Goal: Task Accomplishment & Management: Manage account settings

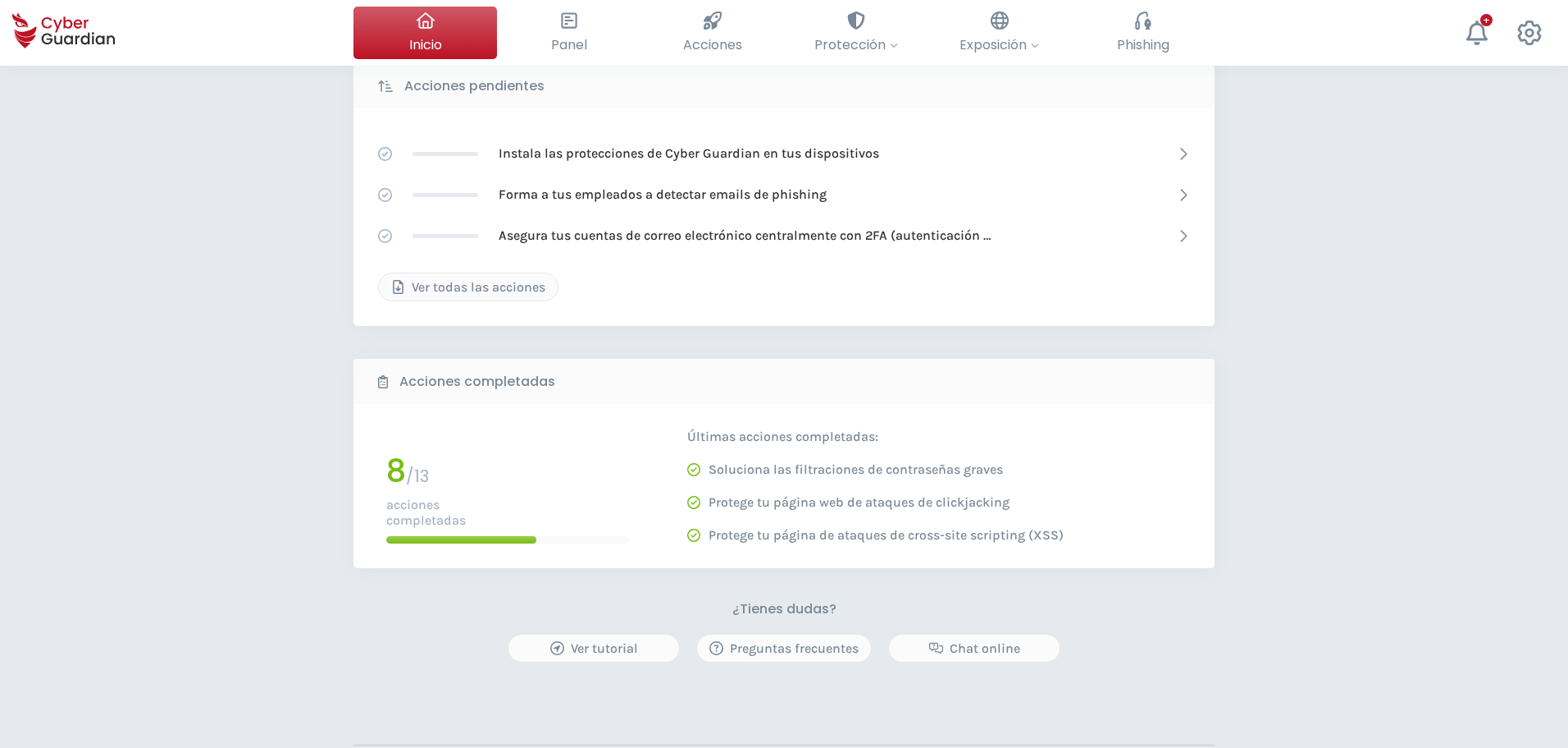
scroll to position [319, 0]
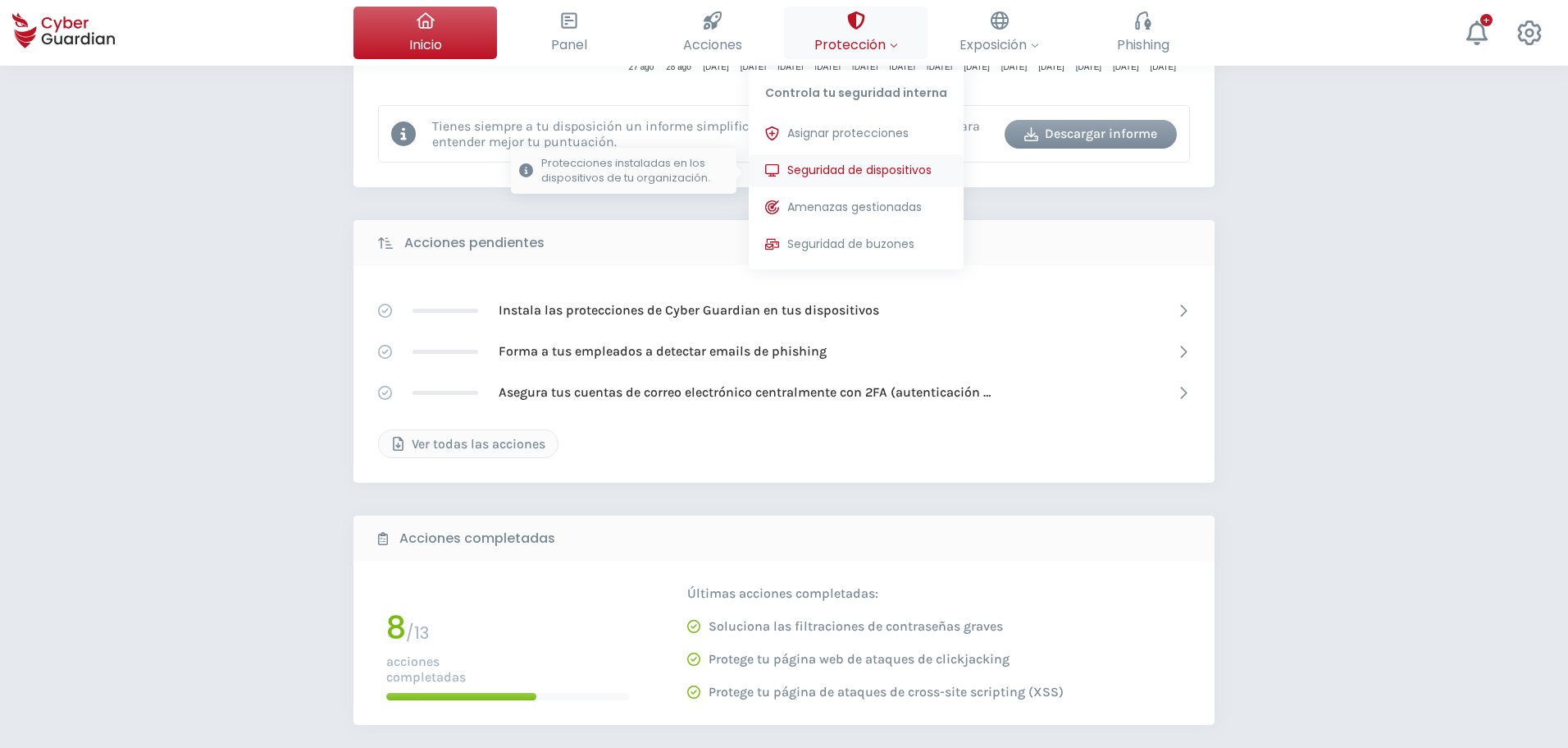
click at [832, 173] on span "Seguridad de dispositivos" at bounding box center [859, 171] width 144 height 17
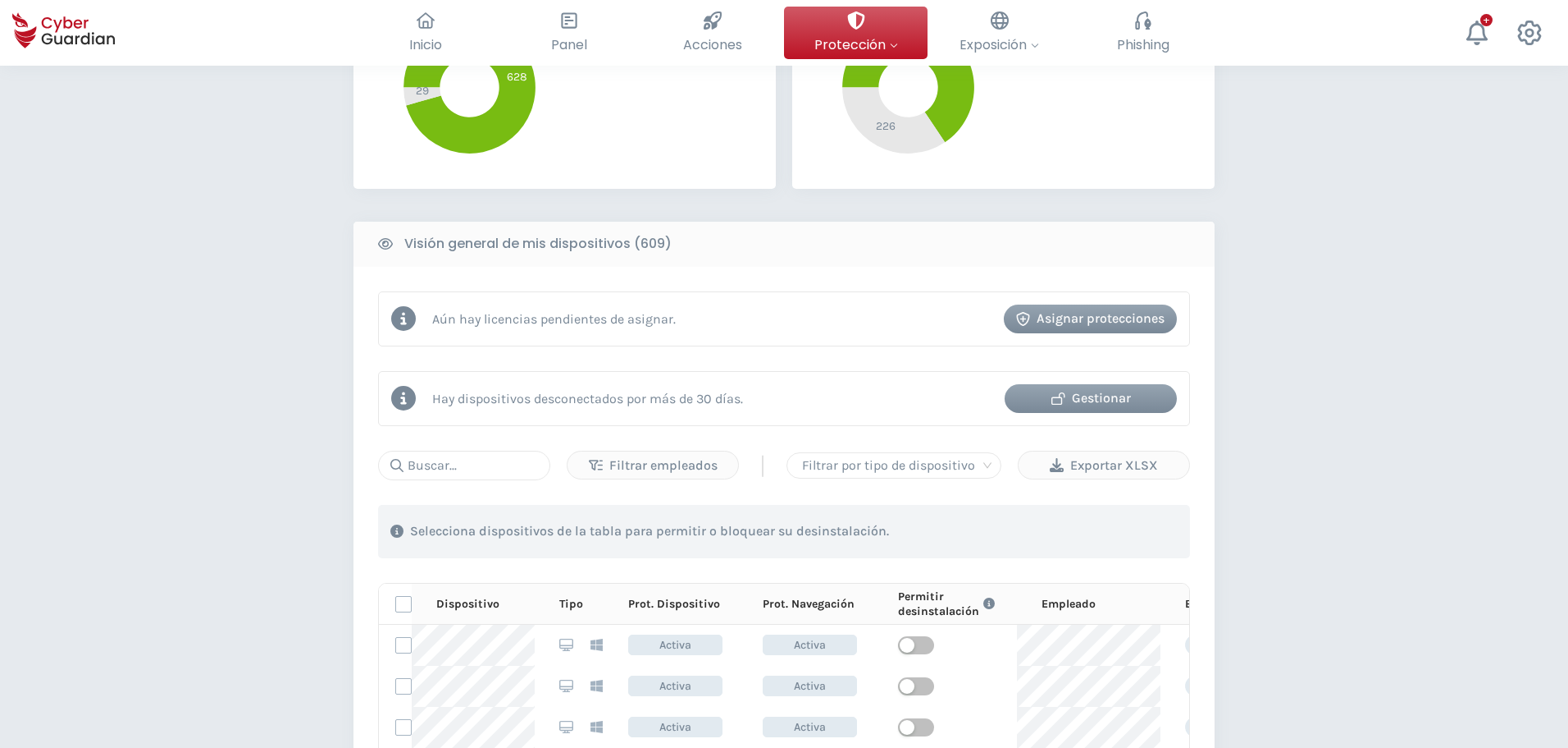
scroll to position [739, 0]
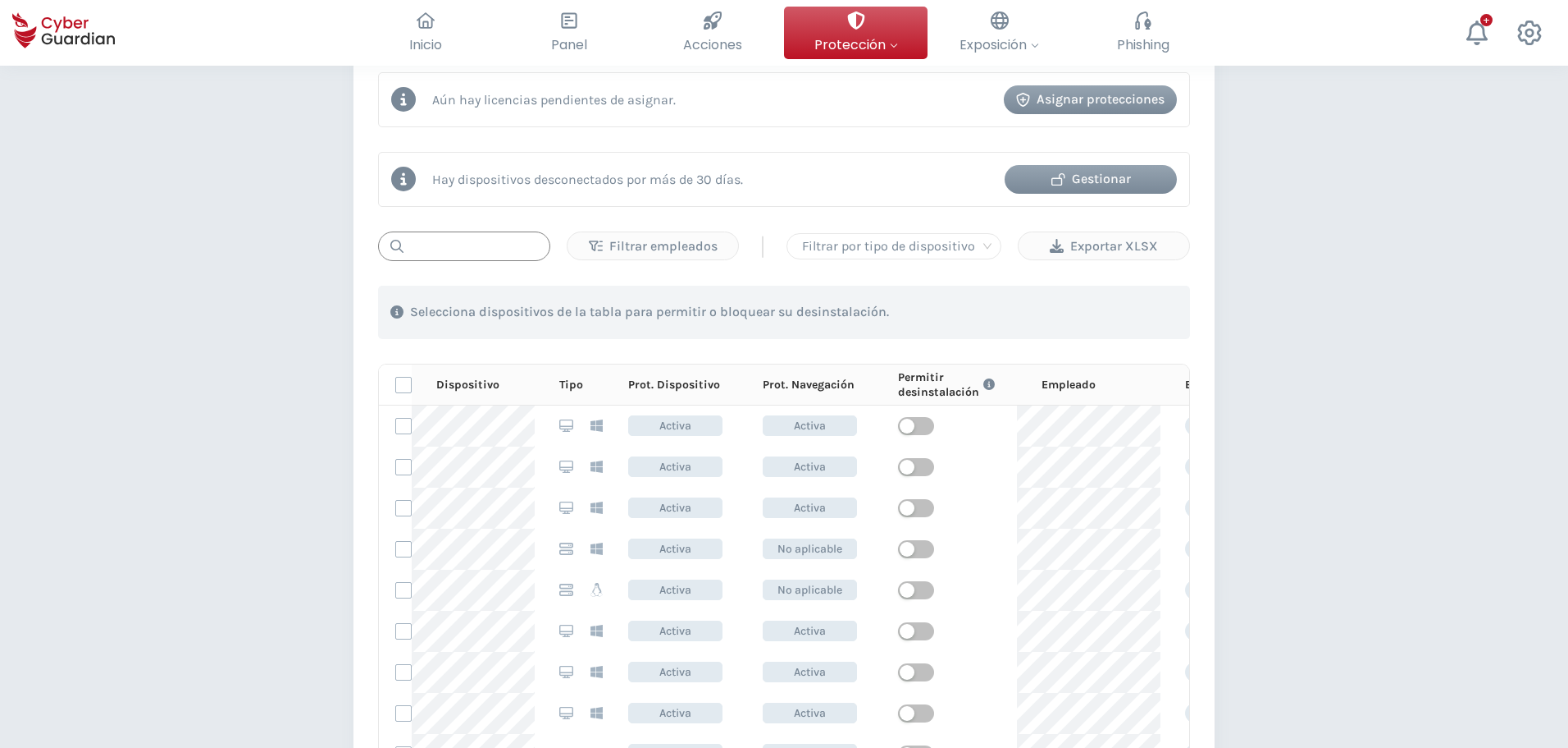
click at [474, 250] on input "text" at bounding box center [464, 246] width 172 height 29
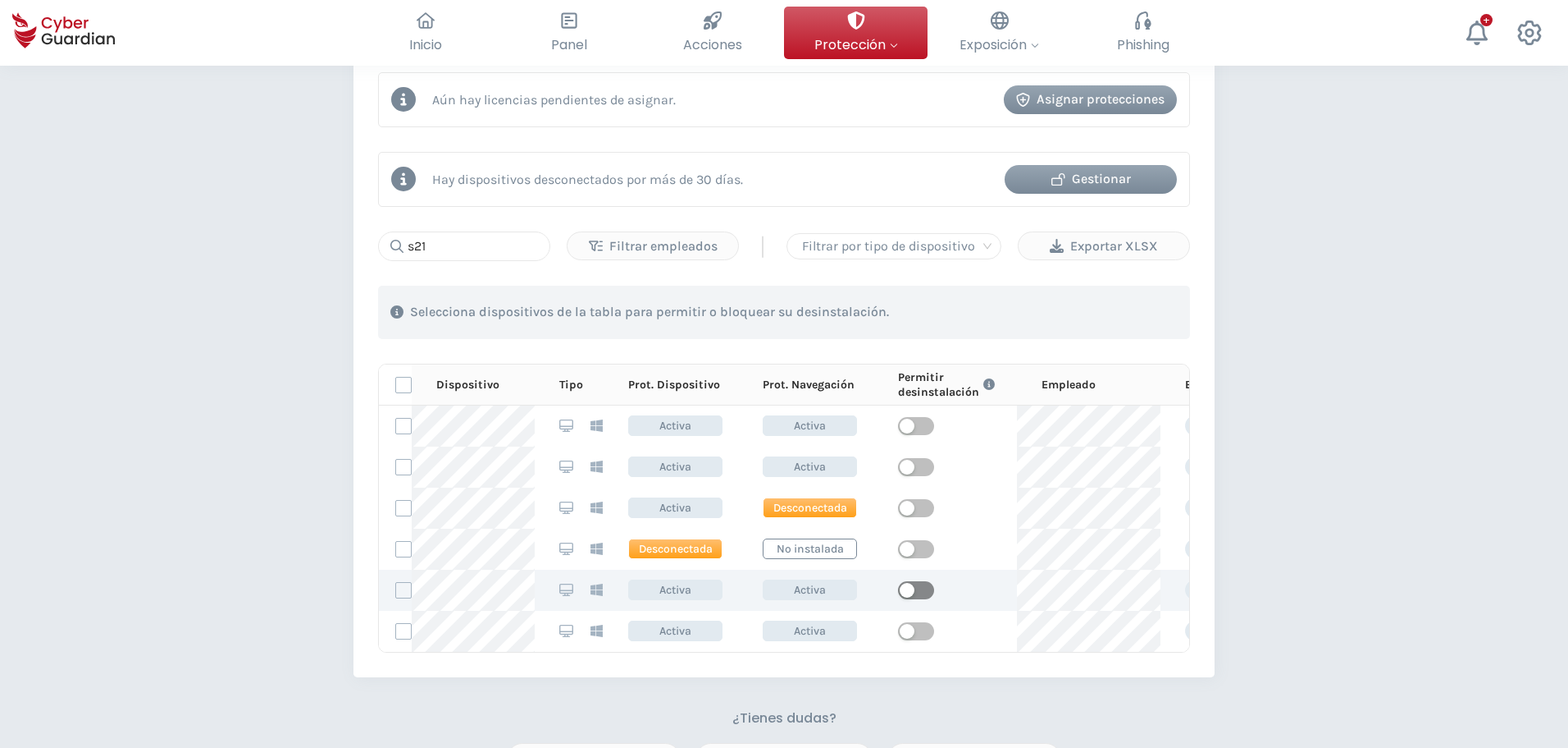
click at [926, 591] on span "button" at bounding box center [916, 590] width 36 height 18
click at [481, 252] on input "s21" at bounding box center [464, 246] width 172 height 29
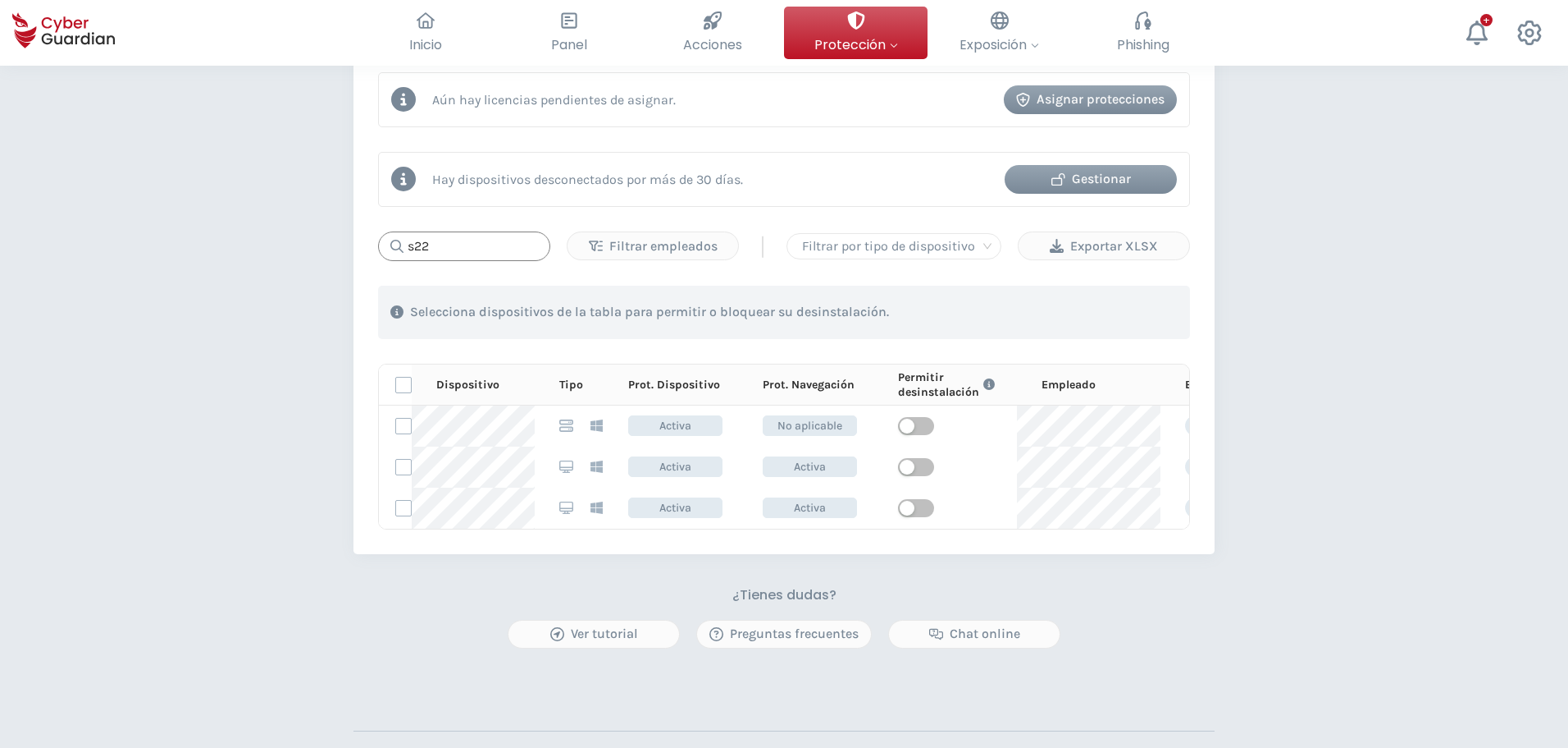
click at [413, 244] on input "s22" at bounding box center [464, 246] width 172 height 29
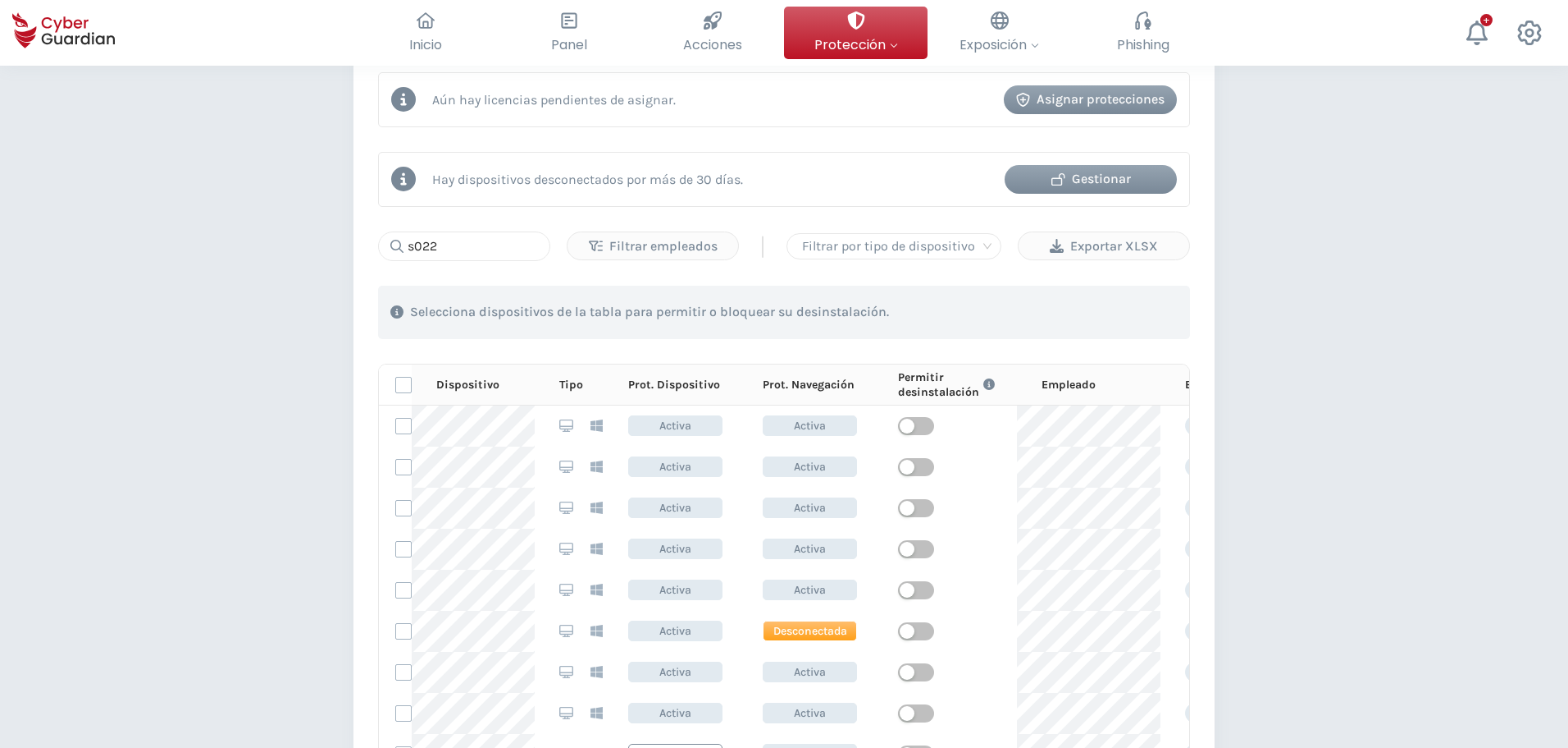
click at [173, 472] on div "PROTECCIÓN > Seguridad de dispositivos ¿Cómo funciona? Añade empleados Instala …" at bounding box center [784, 239] width 1568 height 1824
click at [449, 251] on input "s022" at bounding box center [464, 246] width 172 height 29
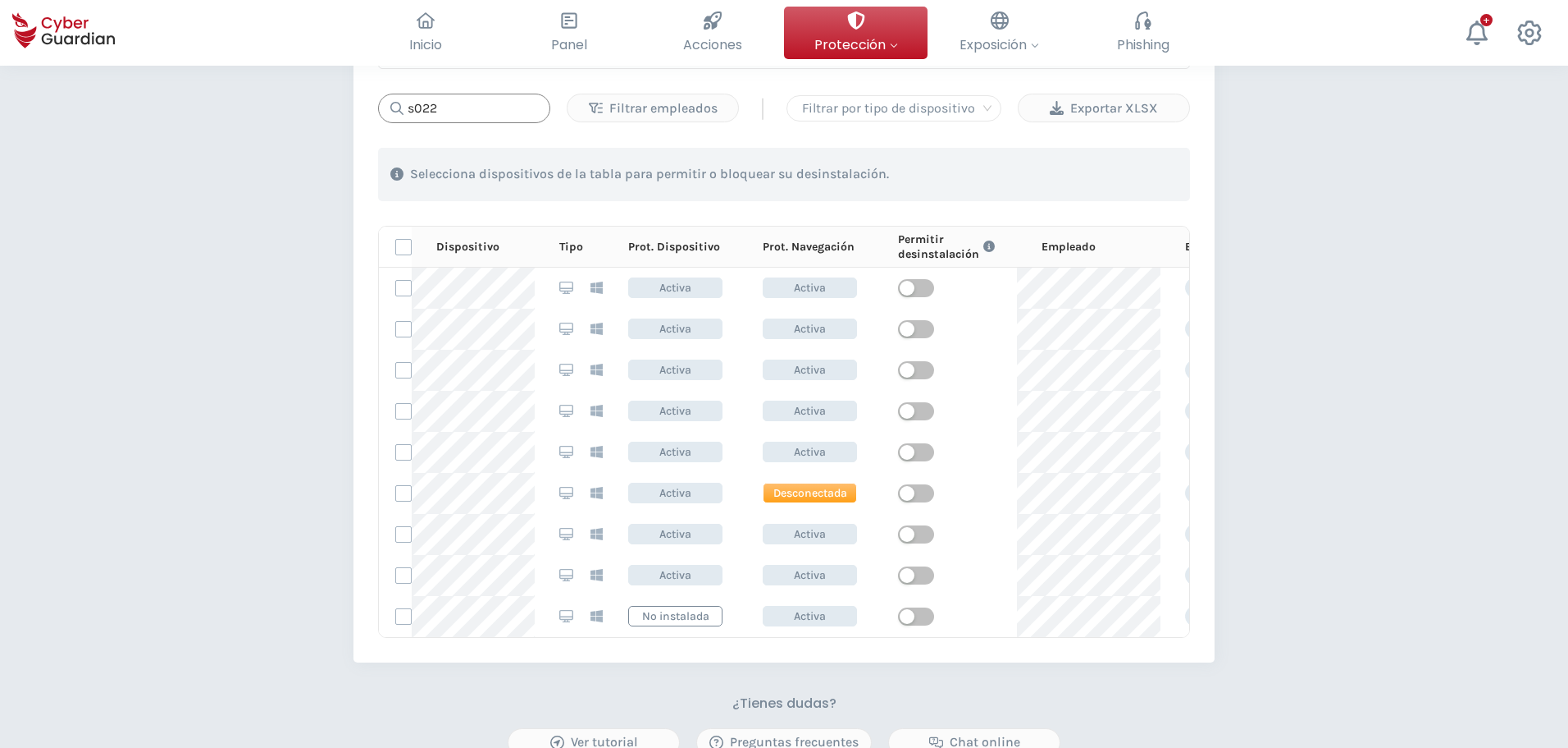
scroll to position [821, 0]
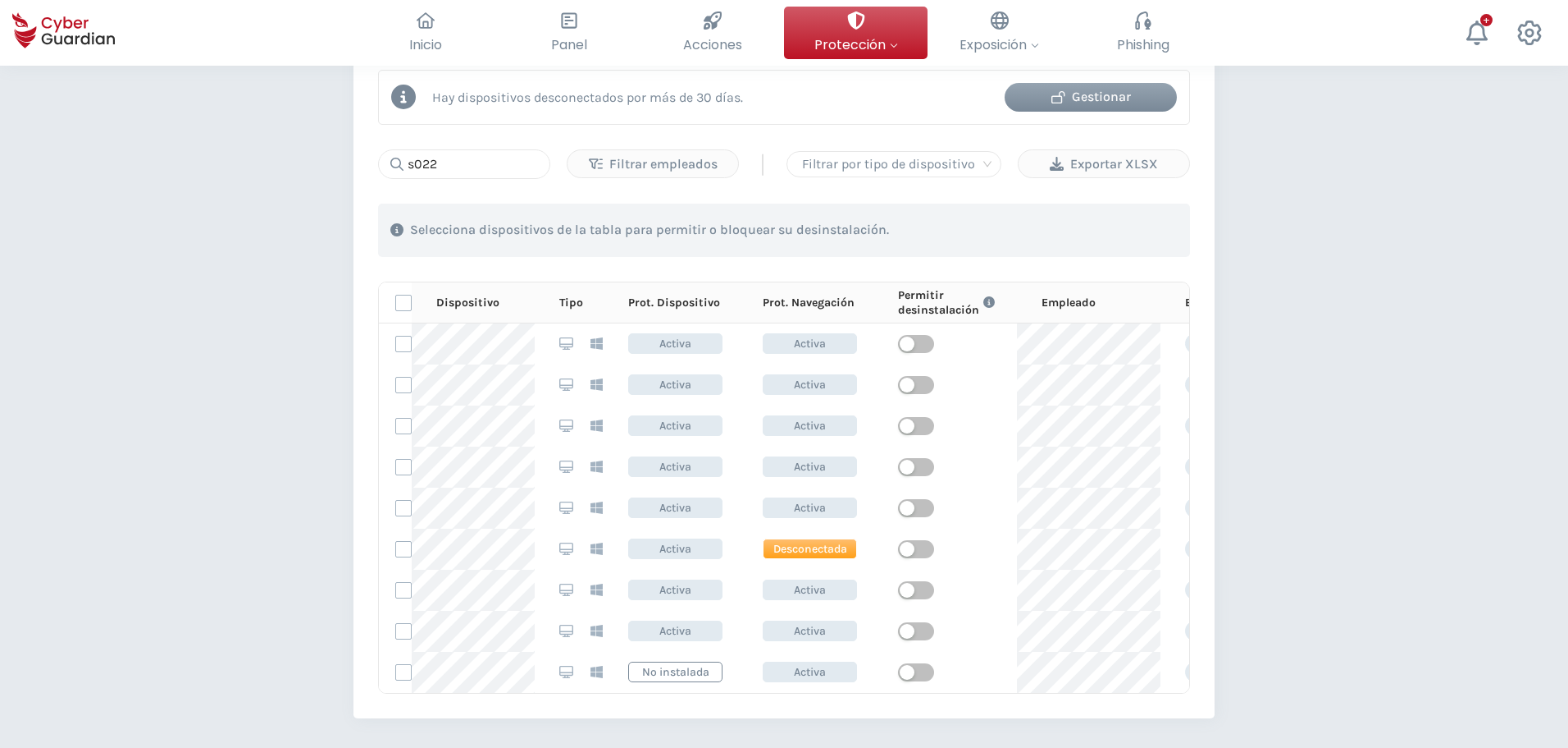
click at [478, 319] on th "Dispositivo" at bounding box center [473, 303] width 123 height 41
click at [478, 316] on th "Dispositivo" at bounding box center [473, 303] width 123 height 41
click at [478, 315] on th "Dispositivo" at bounding box center [473, 303] width 123 height 41
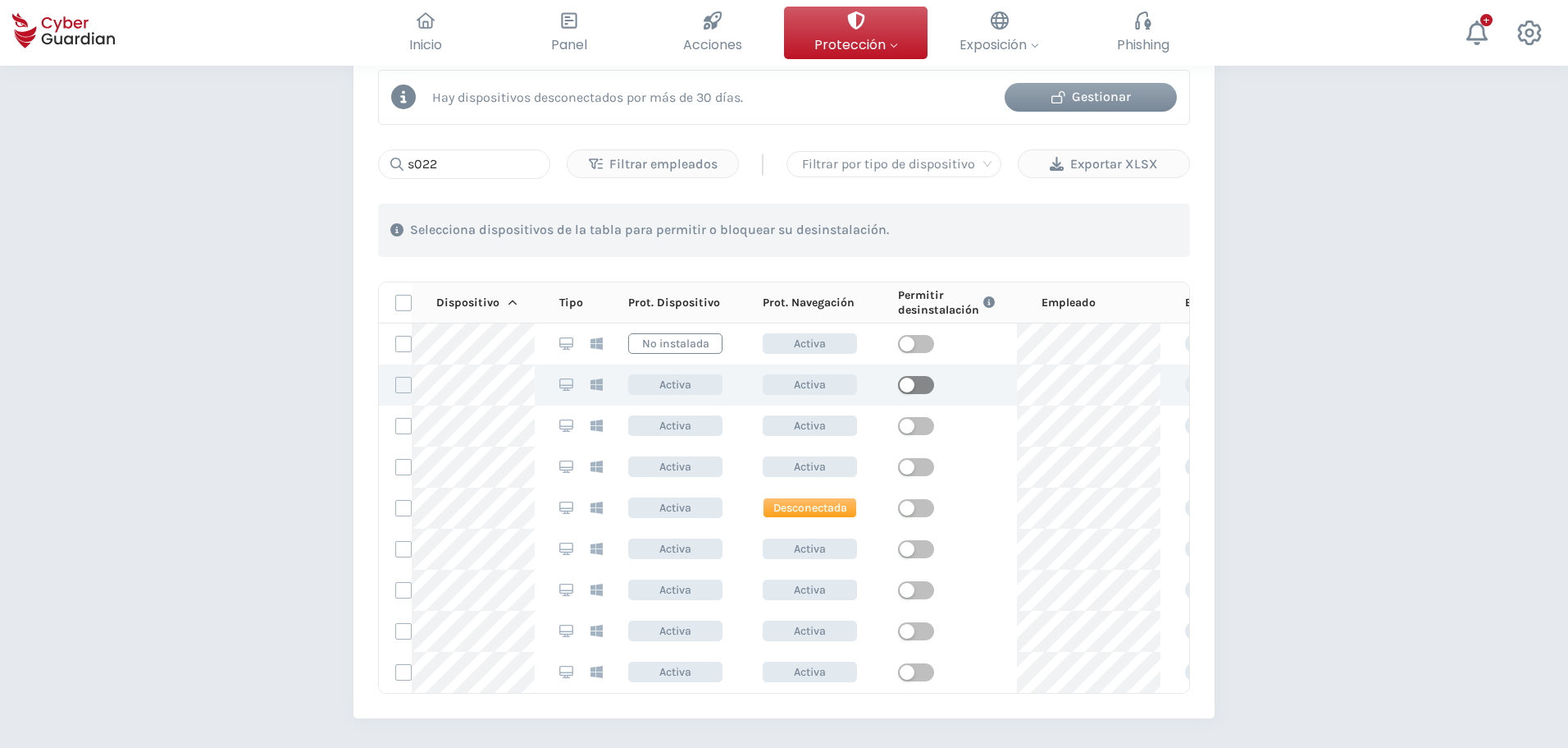
click at [927, 386] on span "button" at bounding box center [916, 384] width 36 height 18
click at [913, 391] on span "button" at bounding box center [916, 384] width 36 height 18
click at [913, 388] on span "button" at bounding box center [916, 384] width 36 height 18
click at [423, 159] on input "s022" at bounding box center [464, 164] width 172 height 29
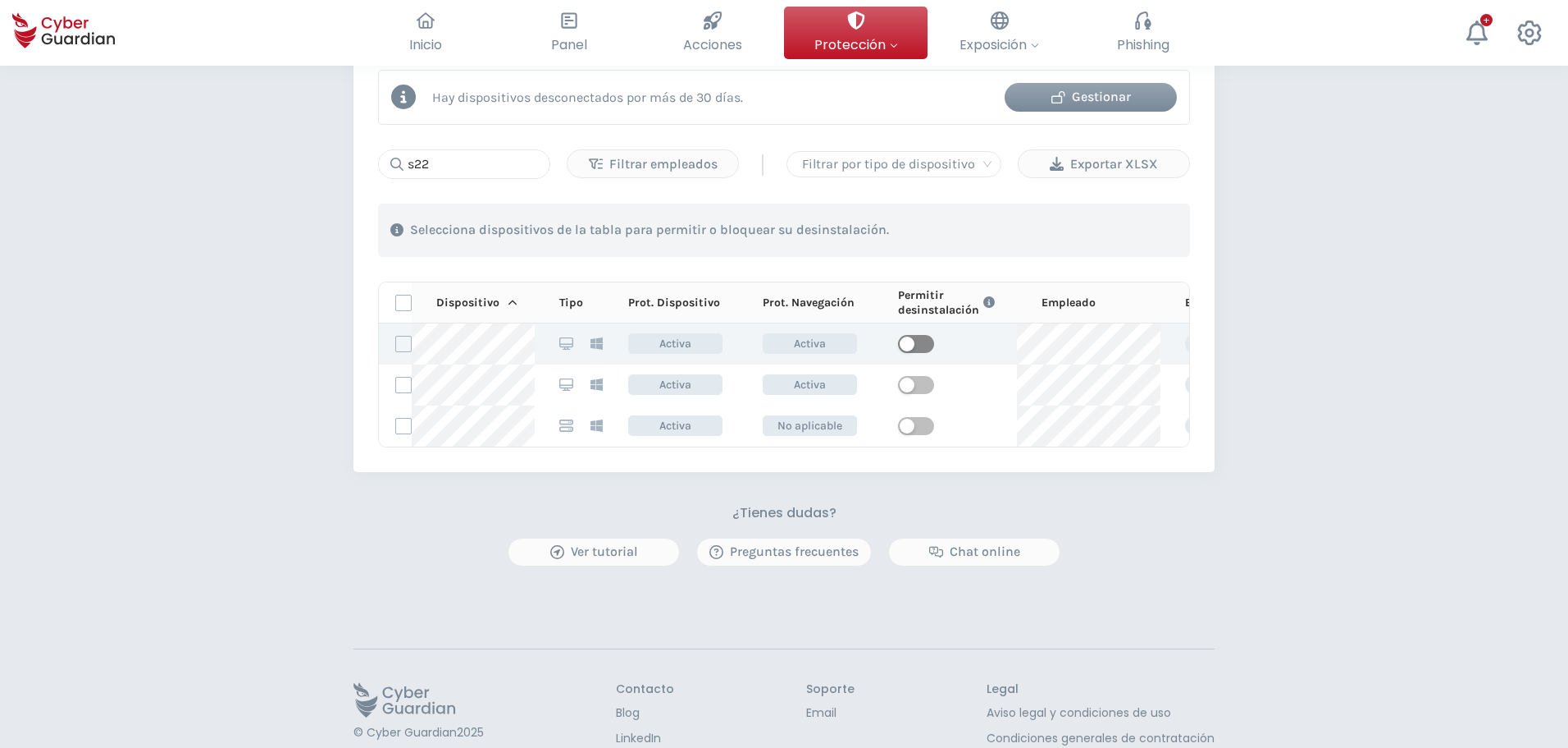
click at [919, 350] on span "button" at bounding box center [916, 343] width 36 height 18
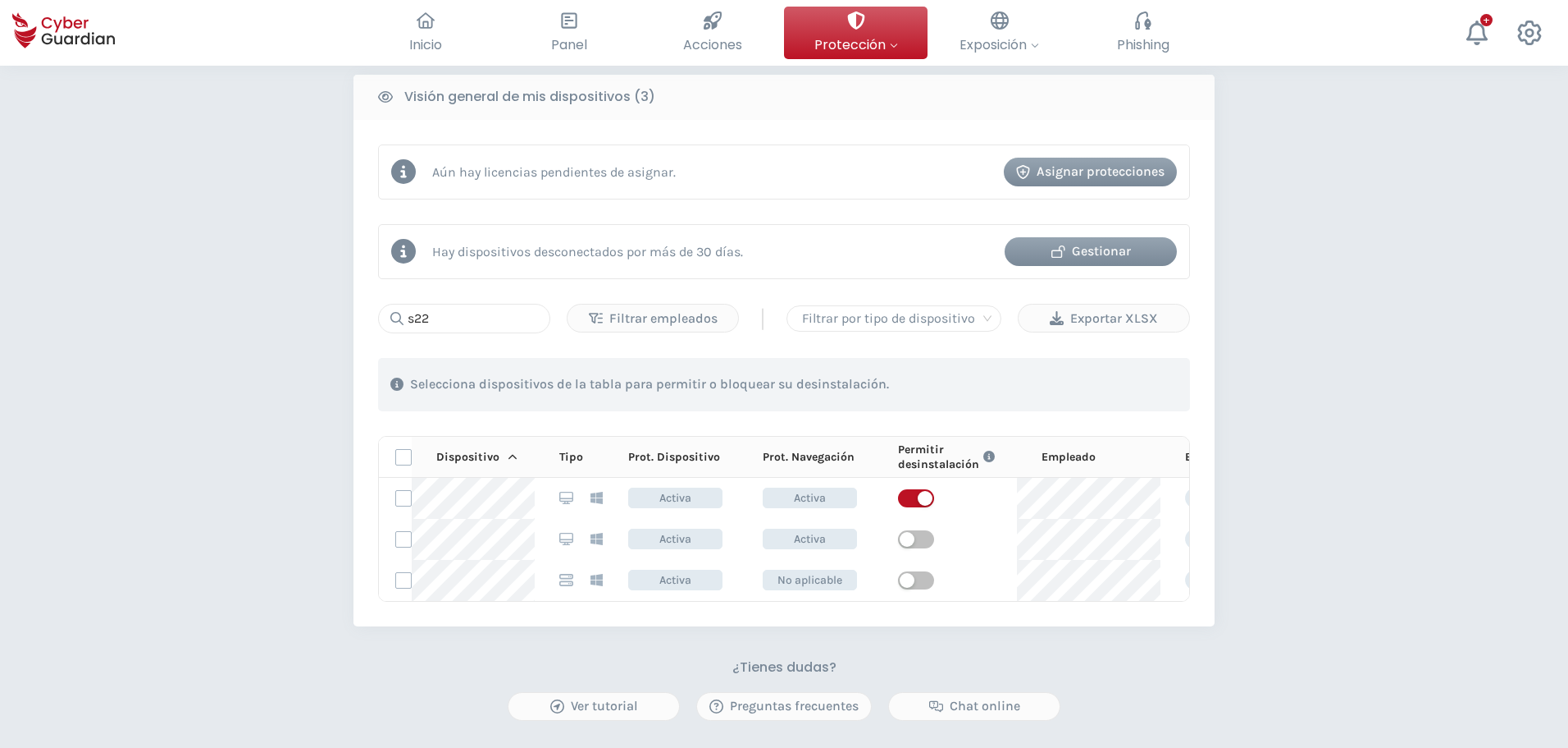
scroll to position [665, 0]
click at [456, 315] on input "s22" at bounding box center [464, 318] width 172 height 29
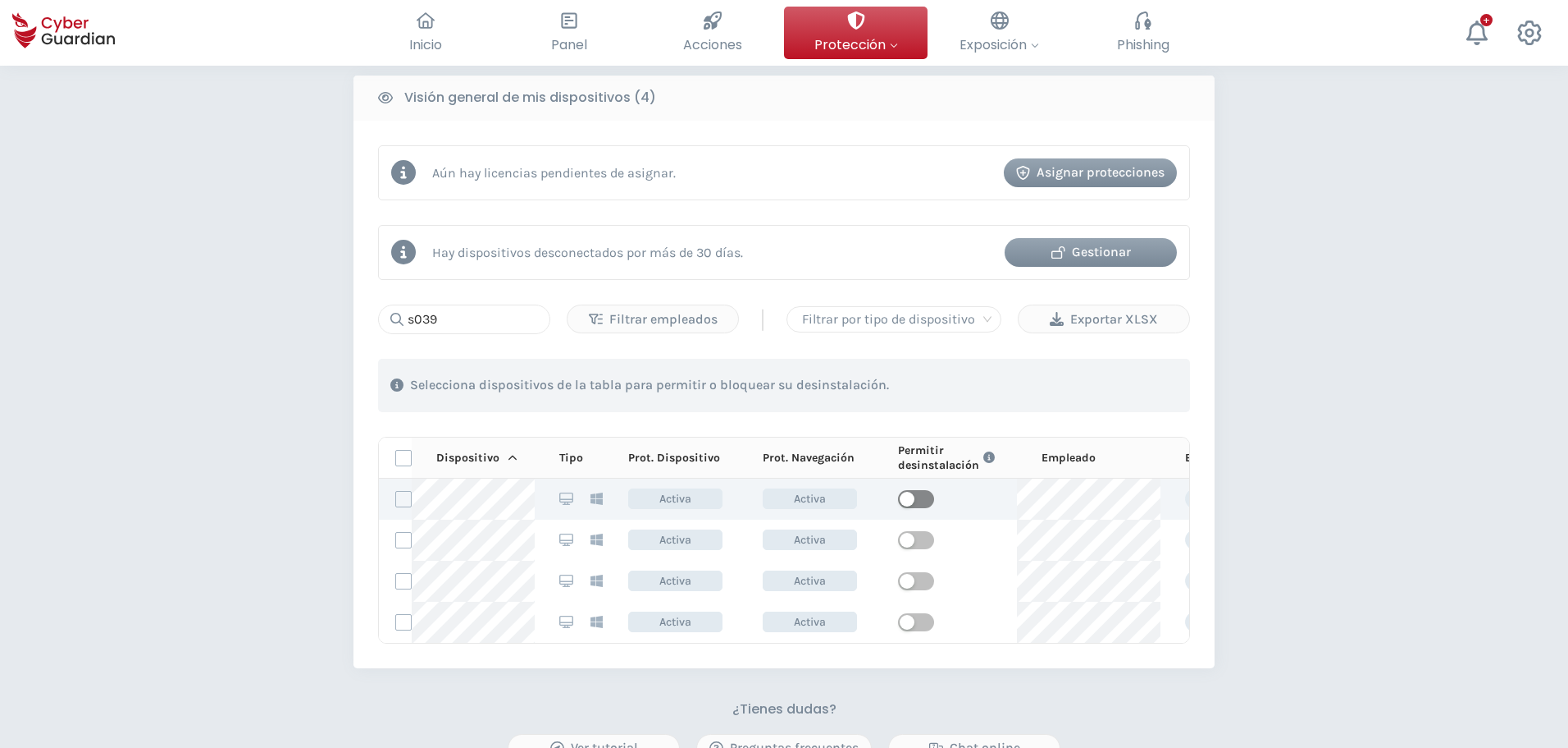
click at [904, 499] on div "button" at bounding box center [908, 499] width 15 height 15
drag, startPoint x: 450, startPoint y: 332, endPoint x: 410, endPoint y: 323, distance: 41.0
click at [410, 323] on input "s039" at bounding box center [464, 318] width 172 height 29
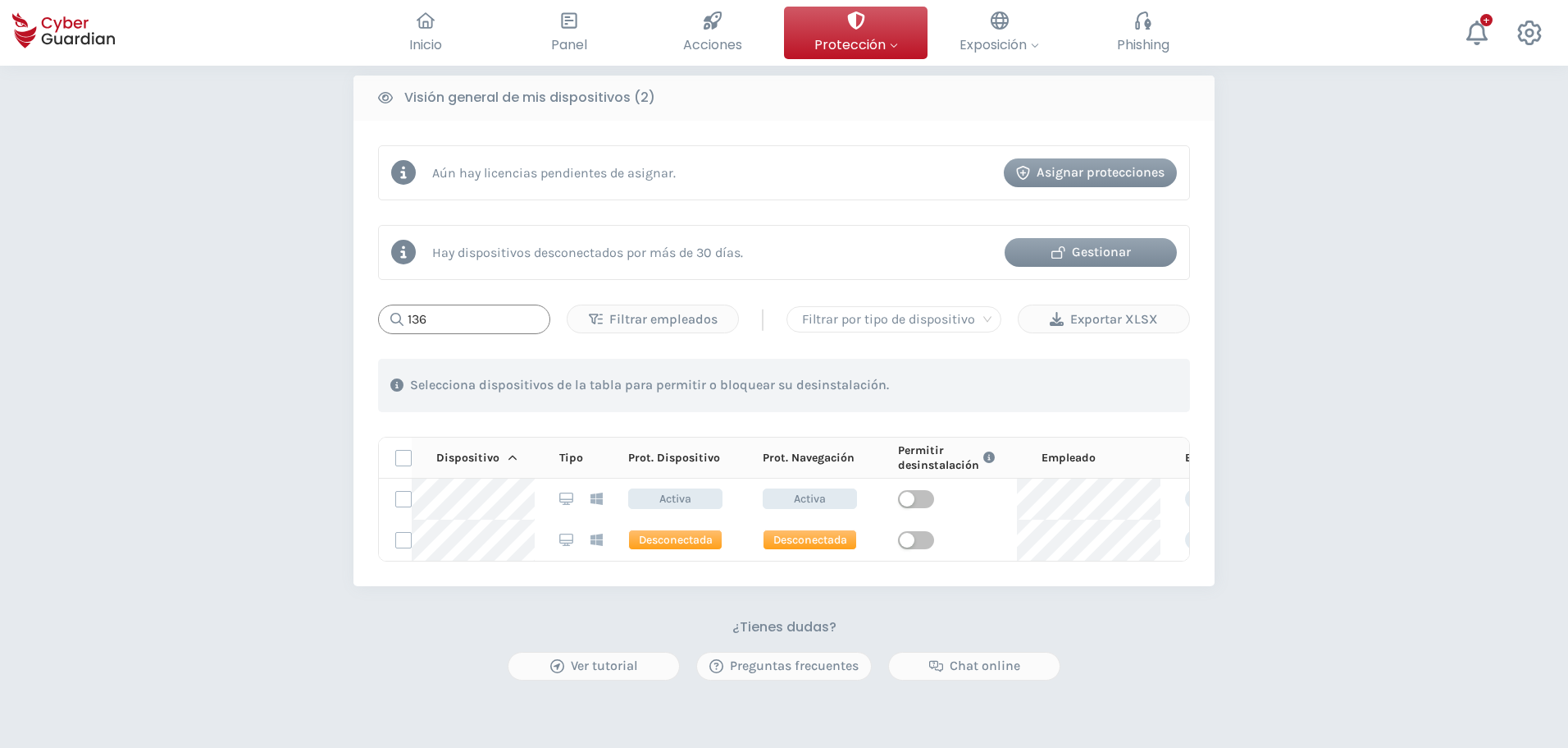
click at [455, 325] on input "136" at bounding box center [464, 318] width 172 height 29
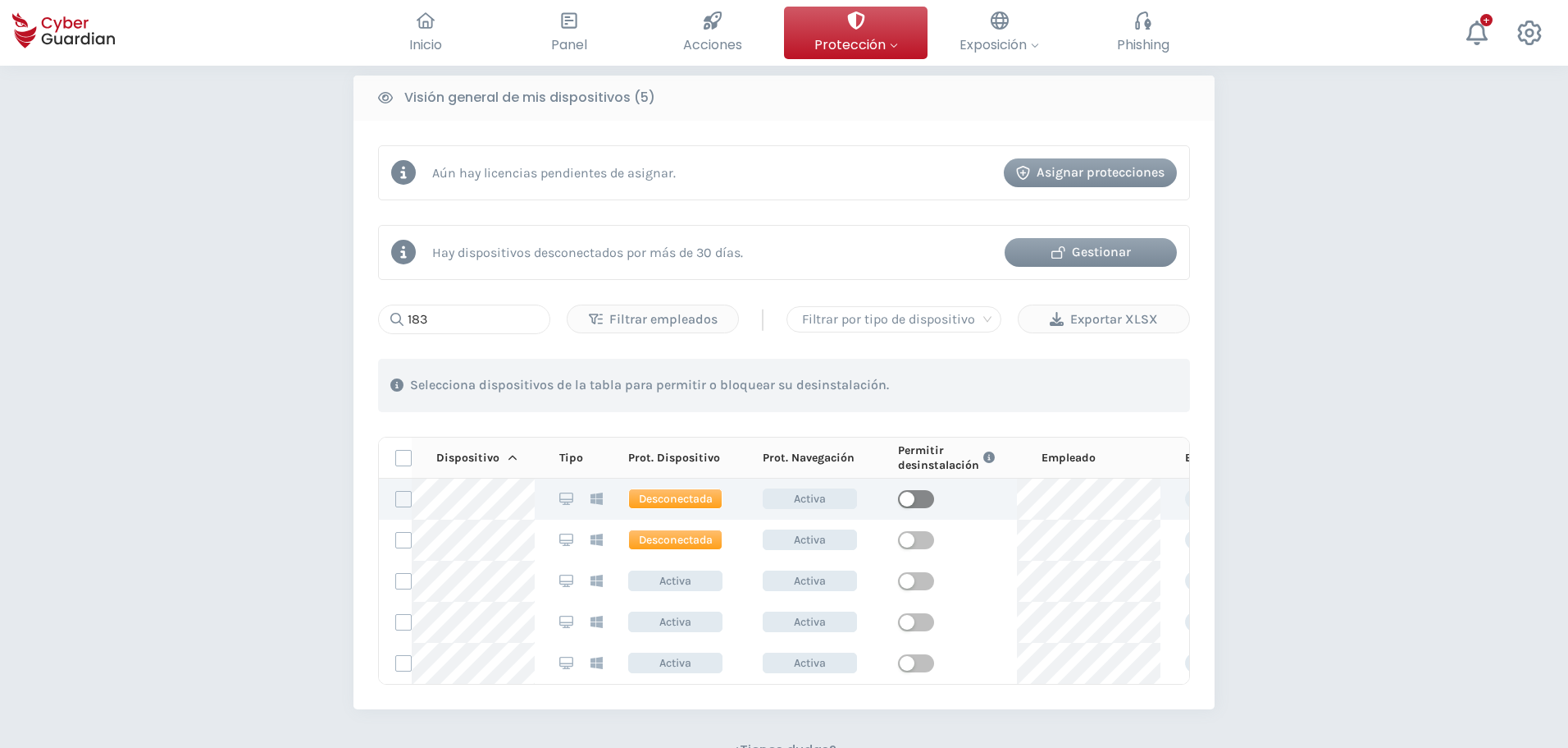
click at [920, 494] on span "button" at bounding box center [916, 498] width 36 height 18
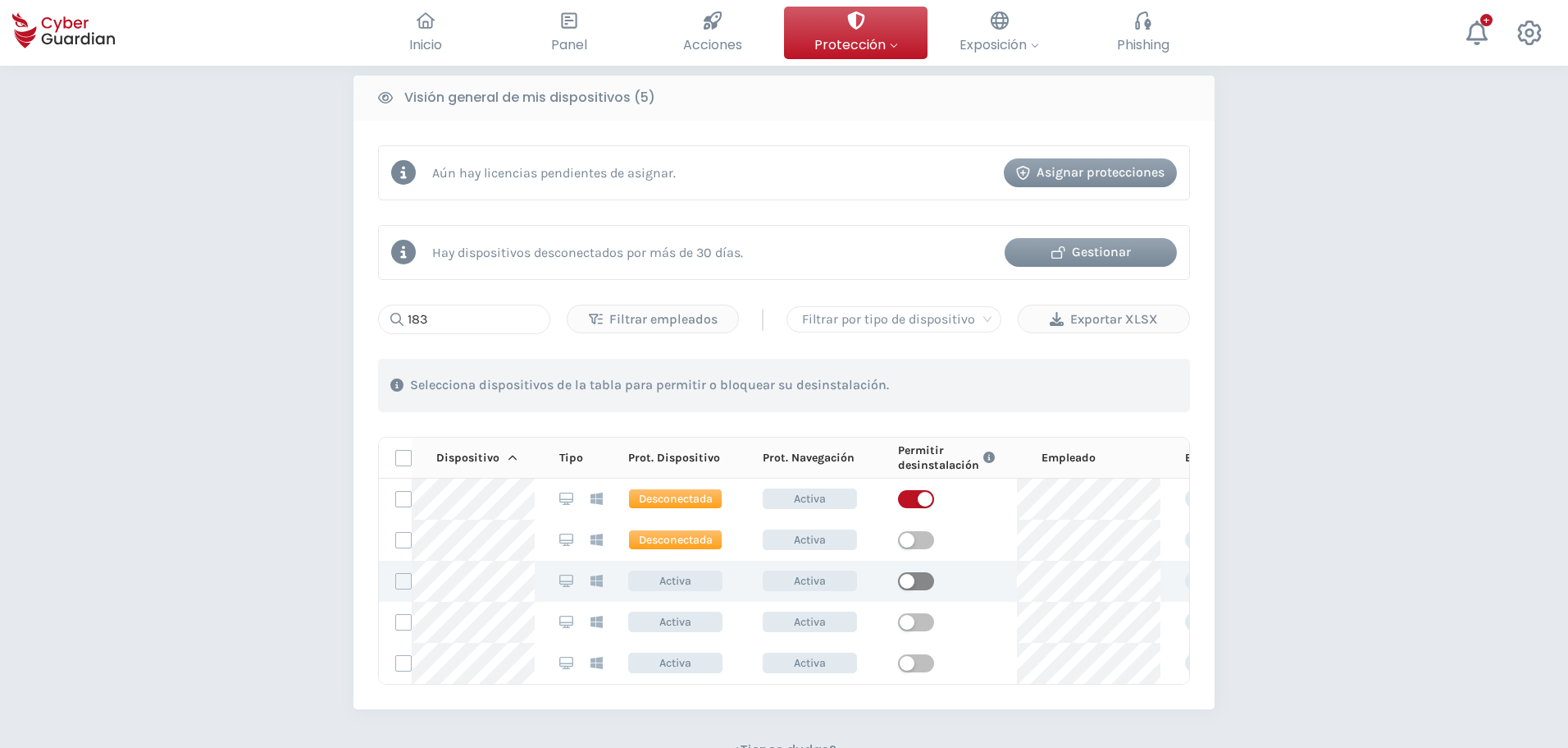
click at [927, 587] on span "button" at bounding box center [916, 580] width 36 height 18
drag, startPoint x: 487, startPoint y: 316, endPoint x: 229, endPoint y: 287, distance: 259.6
click at [229, 287] on div "PROTECCIÓN > Seguridad de dispositivos ¿Cómo funciona? Añade empleados Instala …" at bounding box center [784, 229] width 1568 height 1659
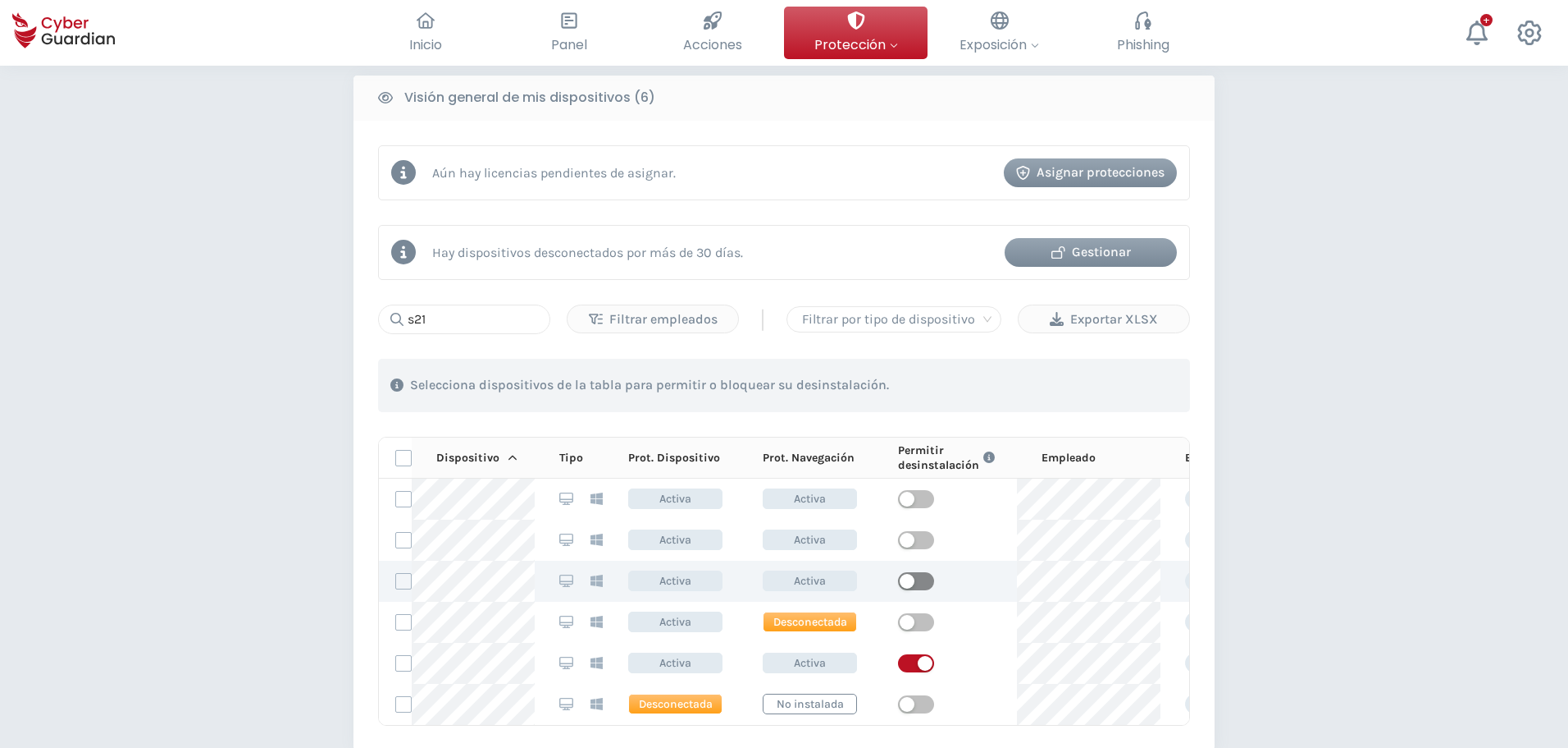
click at [928, 580] on span "button" at bounding box center [916, 580] width 36 height 18
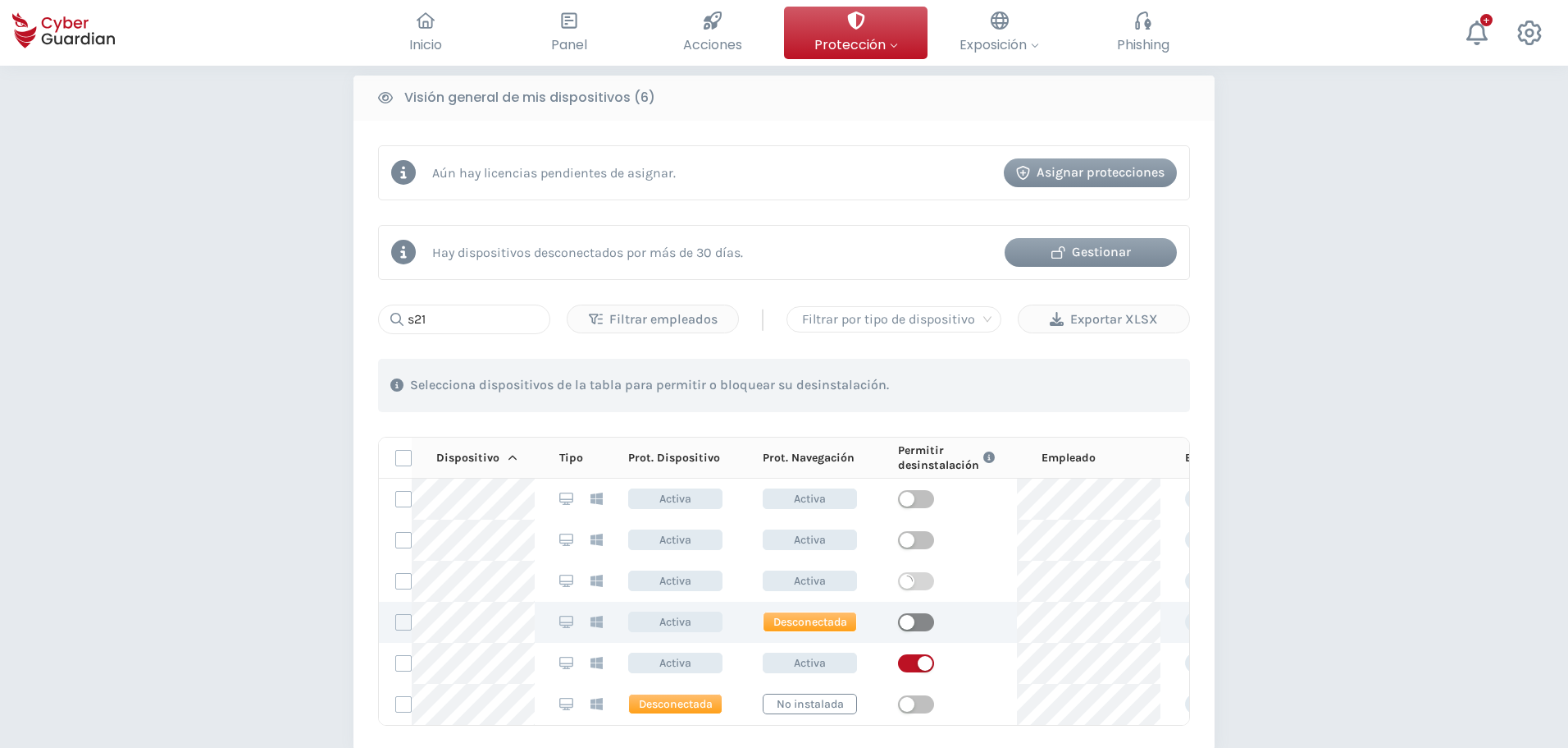
click at [917, 615] on span "button" at bounding box center [916, 622] width 36 height 18
click at [417, 324] on input "s21" at bounding box center [464, 318] width 172 height 29
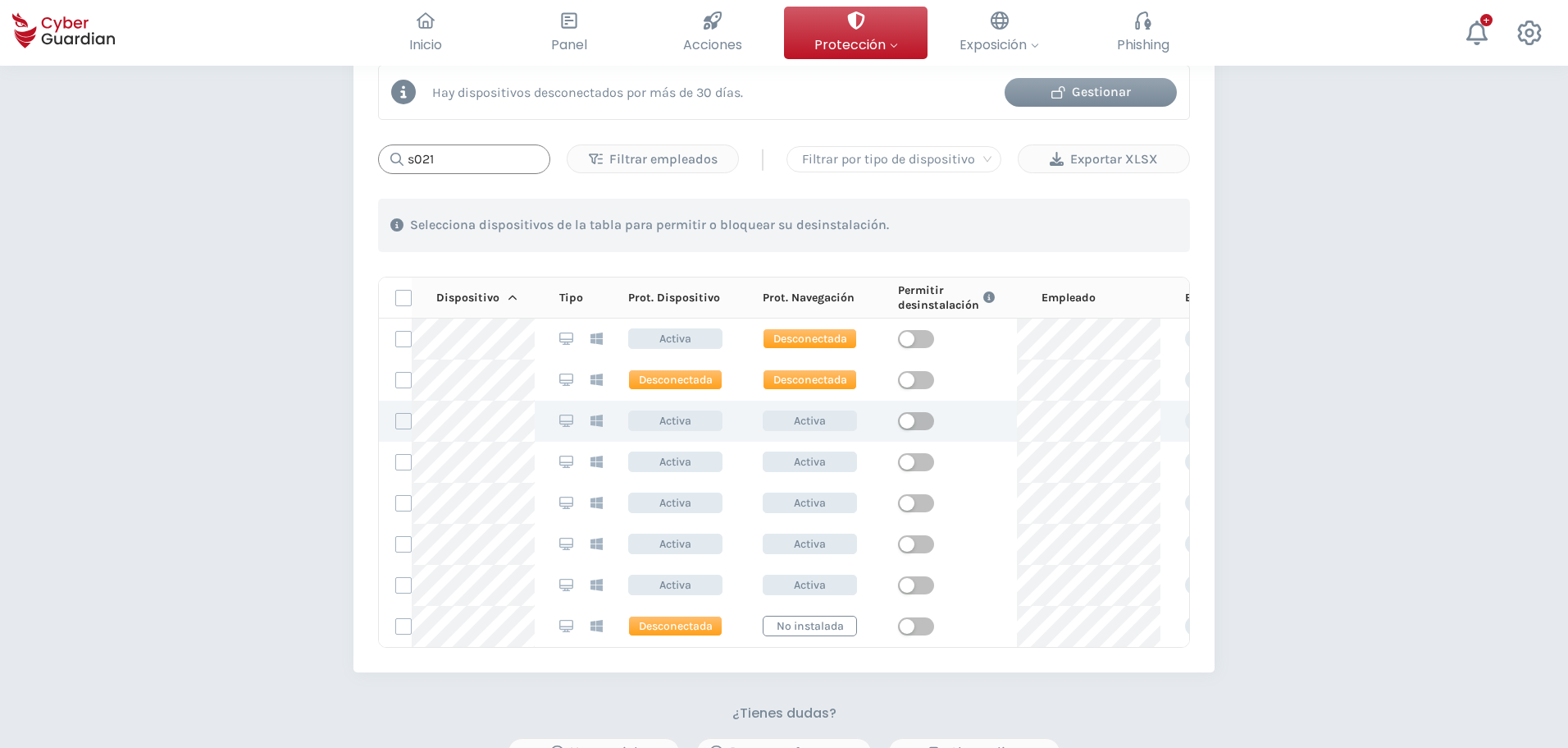
scroll to position [830, 0]
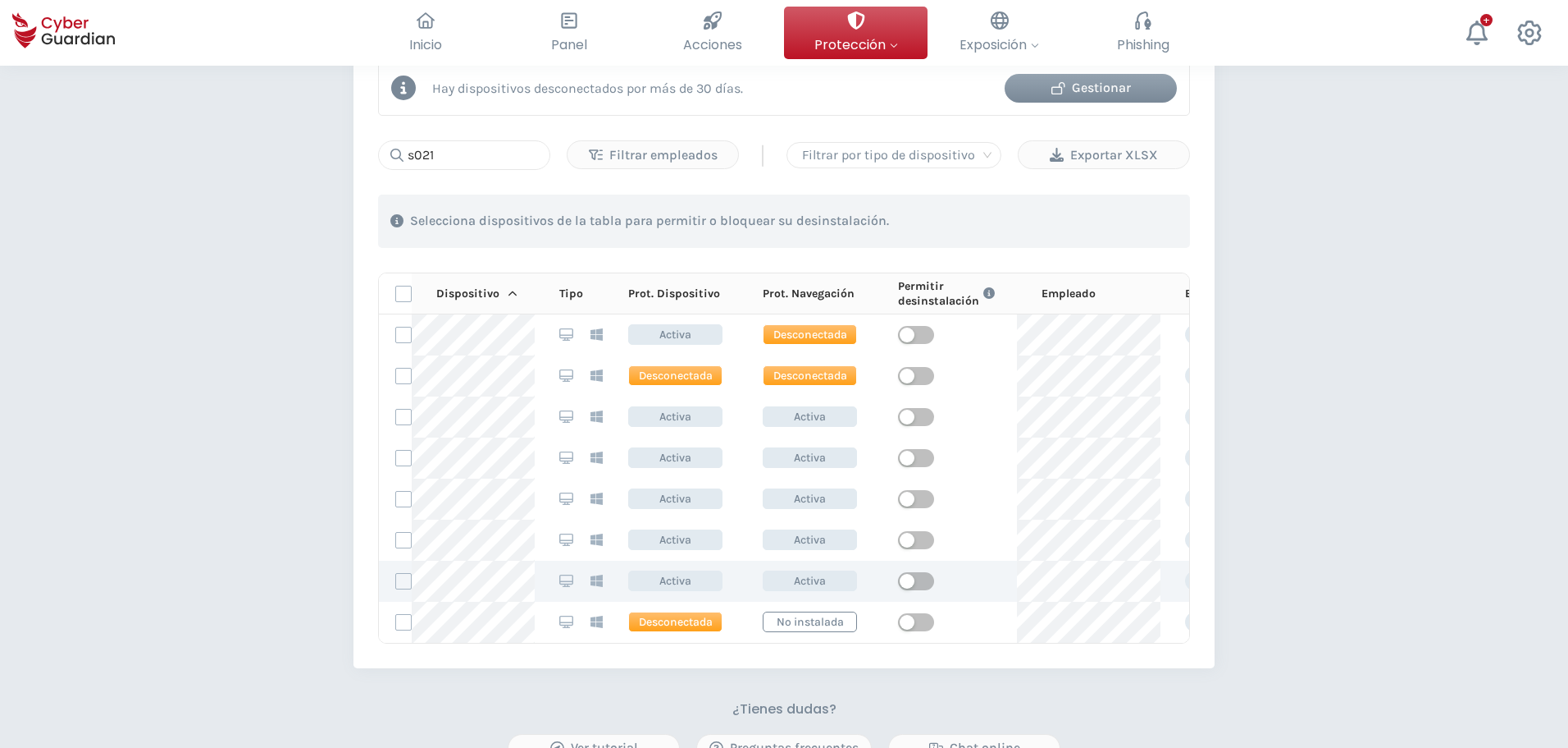
click at [921, 581] on span "button" at bounding box center [916, 580] width 36 height 18
click at [423, 156] on input "s021" at bounding box center [464, 154] width 172 height 29
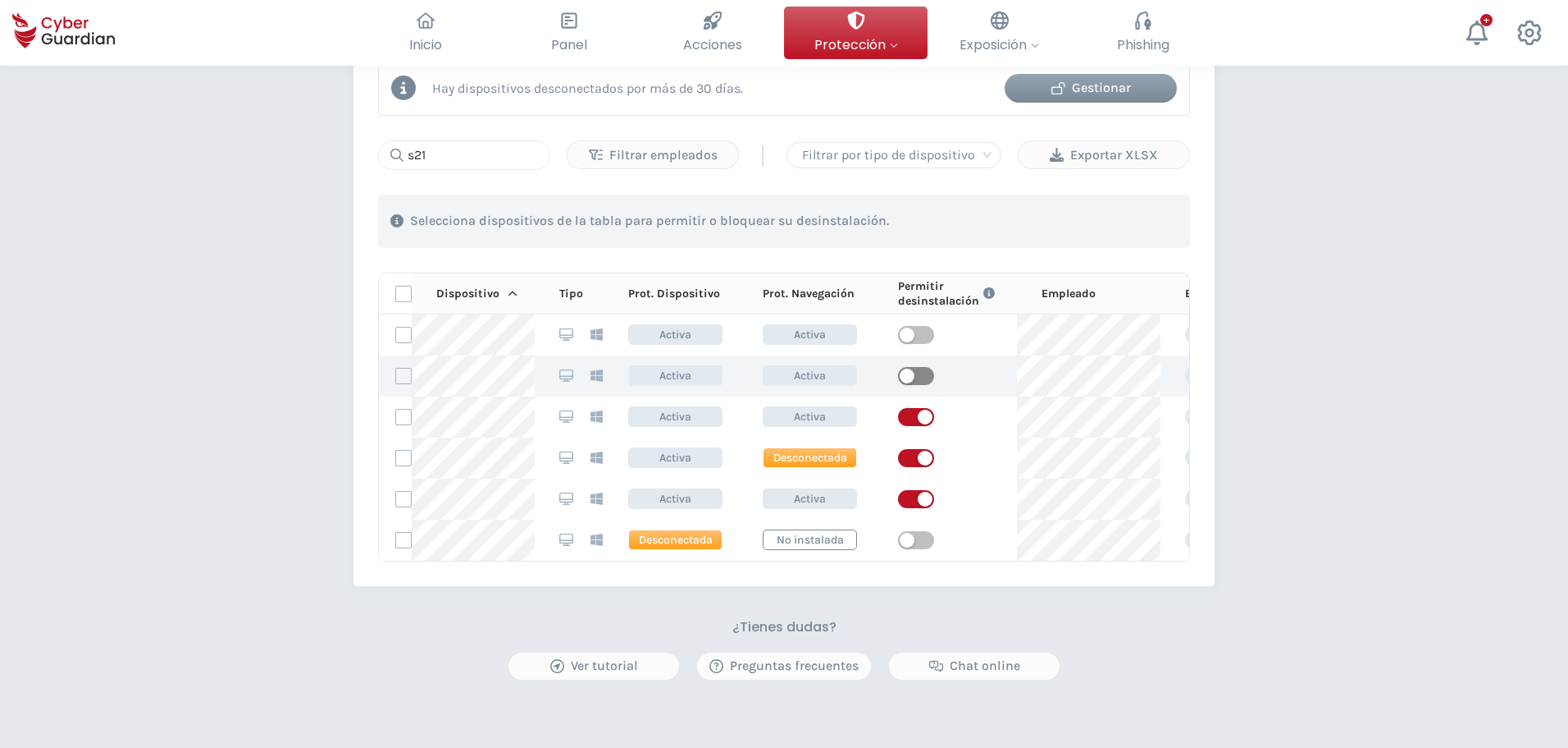
click at [921, 380] on span "button" at bounding box center [916, 375] width 36 height 18
click at [441, 154] on input "s21" at bounding box center [464, 154] width 172 height 29
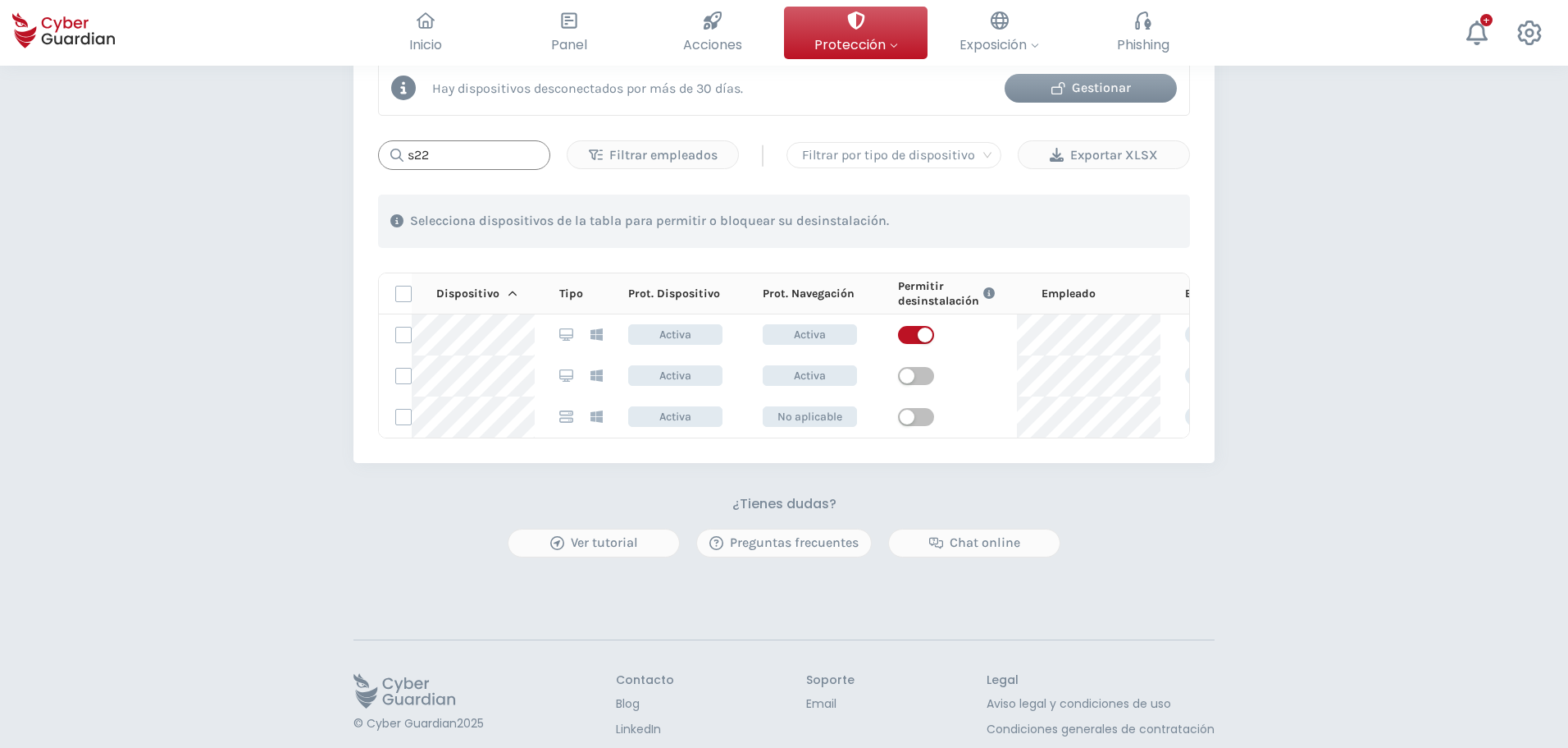
drag, startPoint x: 445, startPoint y: 158, endPoint x: 301, endPoint y: 148, distance: 144.3
click at [305, 148] on div "PROTECCIÓN > Seguridad de dispositivos ¿Cómo funciona? Añade empleados Instala …" at bounding box center [784, 24] width 1568 height 1577
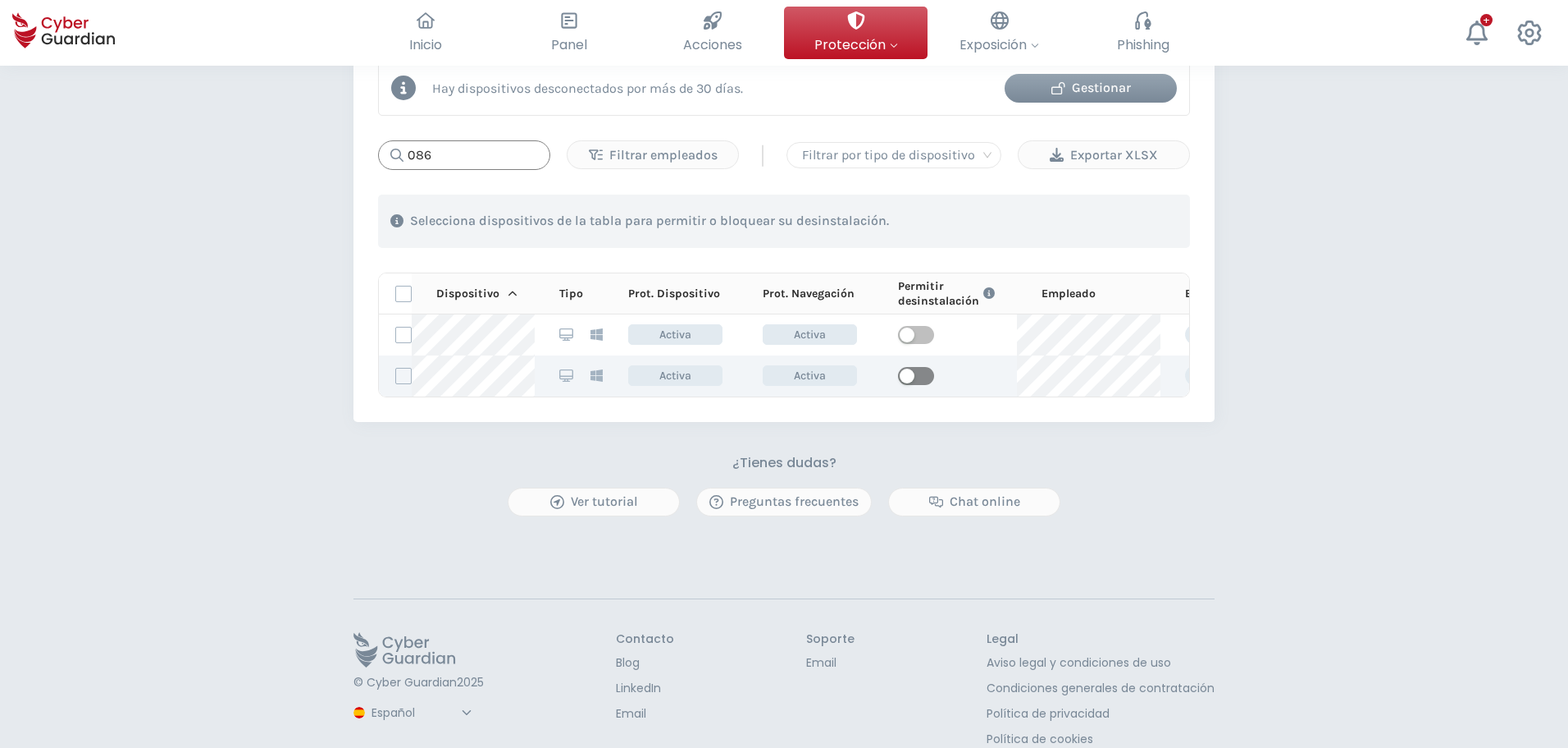
type input "086"
click at [916, 376] on span "button" at bounding box center [916, 375] width 36 height 18
drag, startPoint x: 384, startPoint y: 151, endPoint x: 148, endPoint y: 133, distance: 236.7
click at [247, 140] on div "PROTECCIÓN > Seguridad de dispositivos ¿Cómo funciona? Añade empleados Instala …" at bounding box center [784, 4] width 1568 height 1537
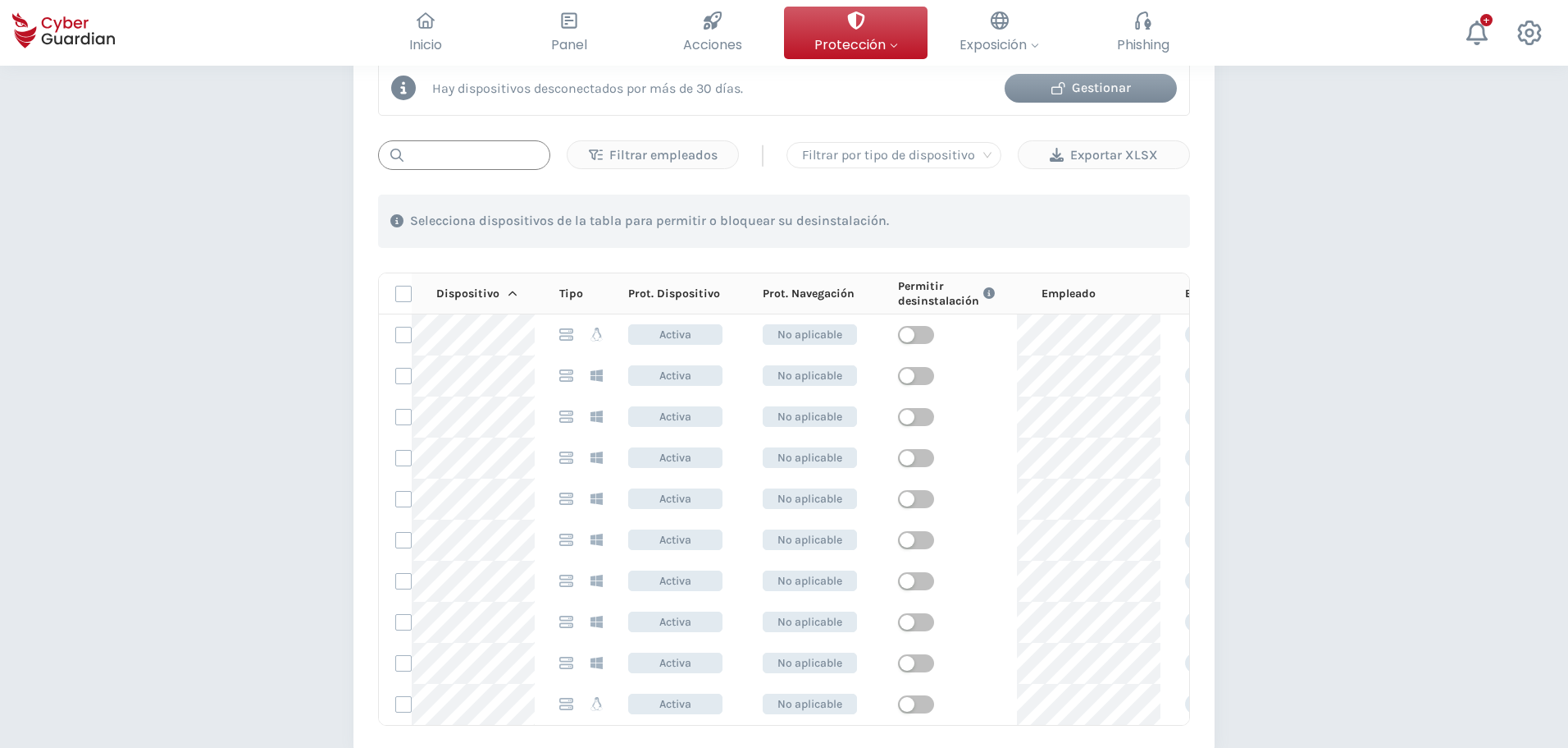
click at [509, 157] on input "text" at bounding box center [464, 154] width 172 height 29
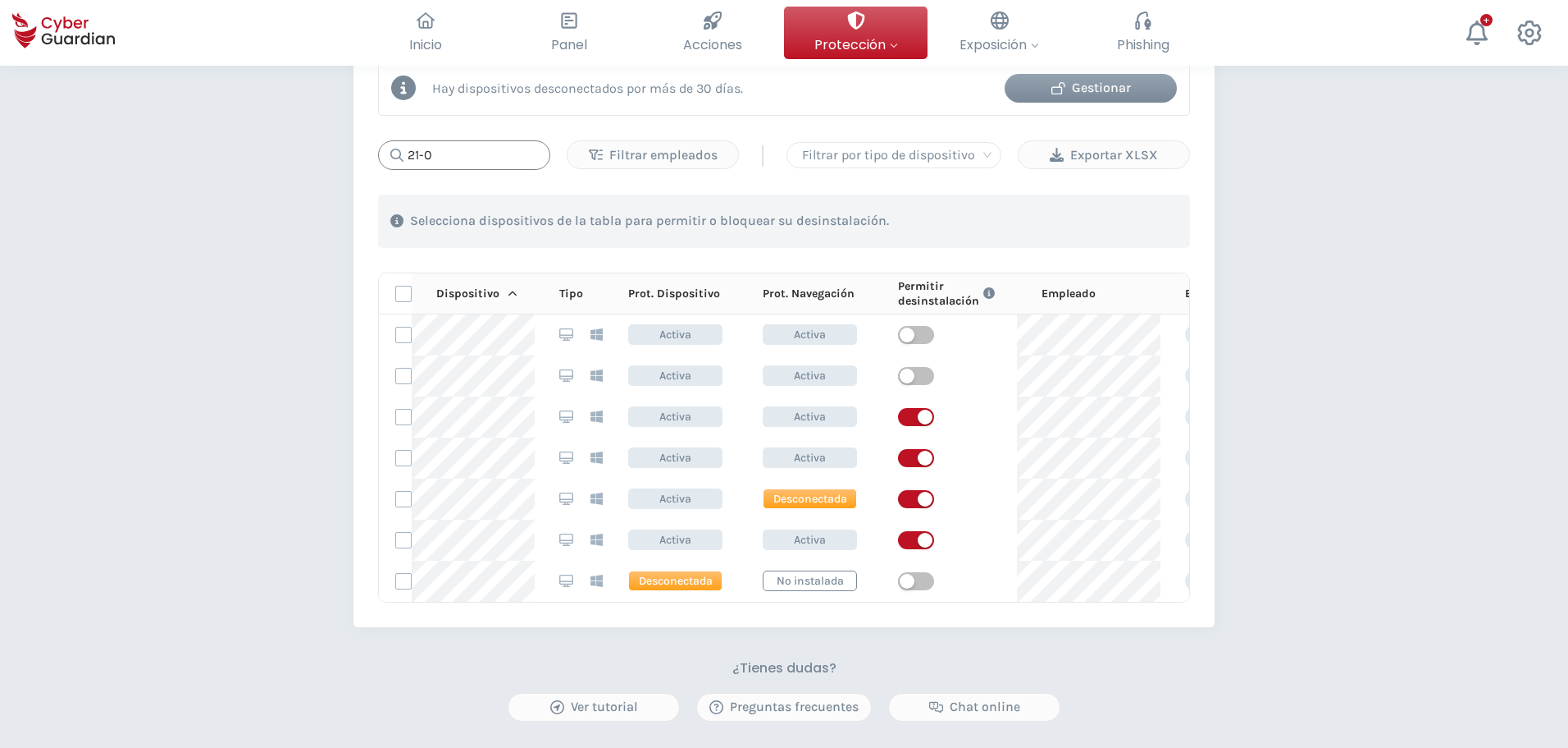
type input "21-07"
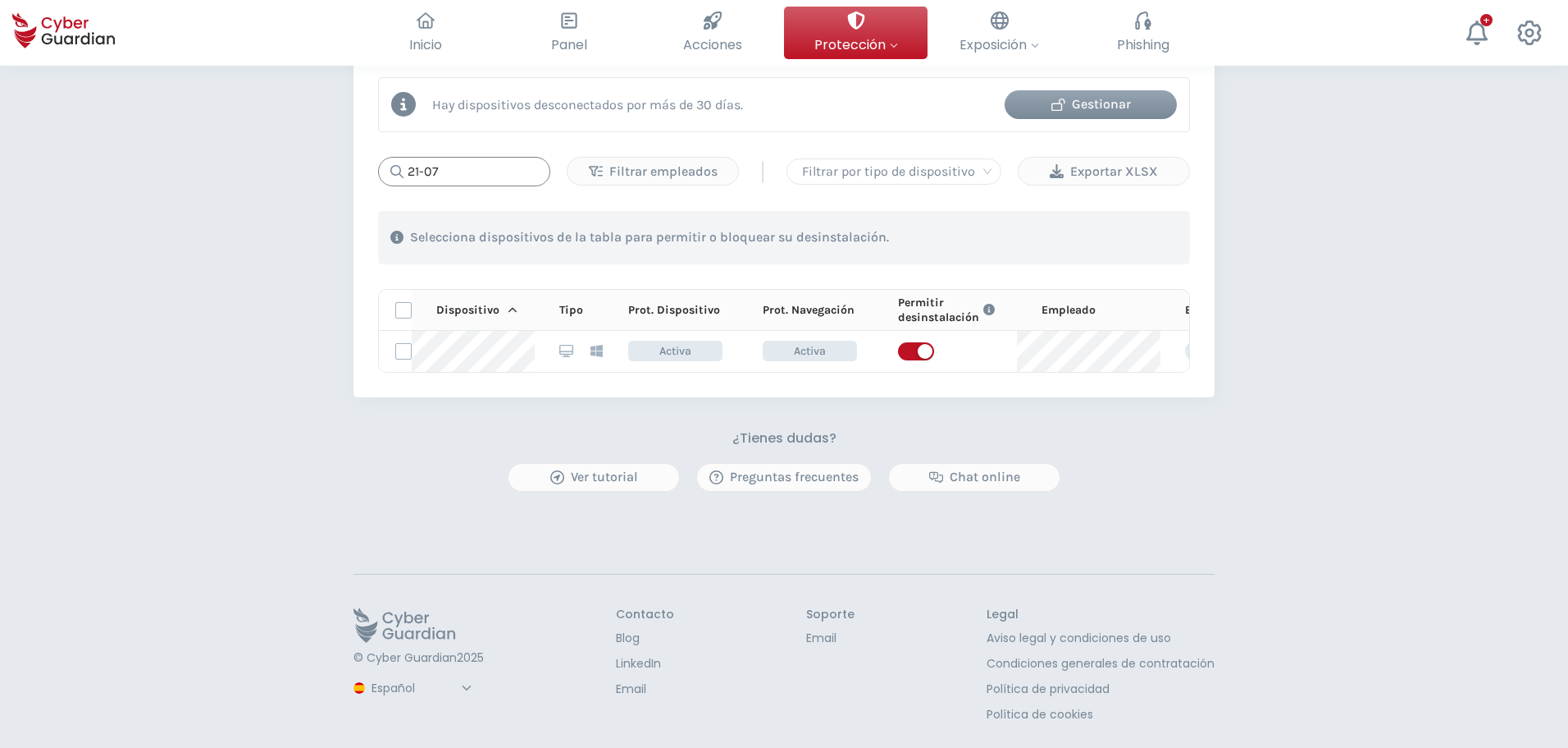
drag, startPoint x: 499, startPoint y: 154, endPoint x: 9, endPoint y: 169, distance: 490.2
click at [89, 167] on div "PROTECCIÓN > Seguridad de dispositivos ¿Cómo funciona? Añade empleados Instala …" at bounding box center [784, -1] width 1568 height 1495
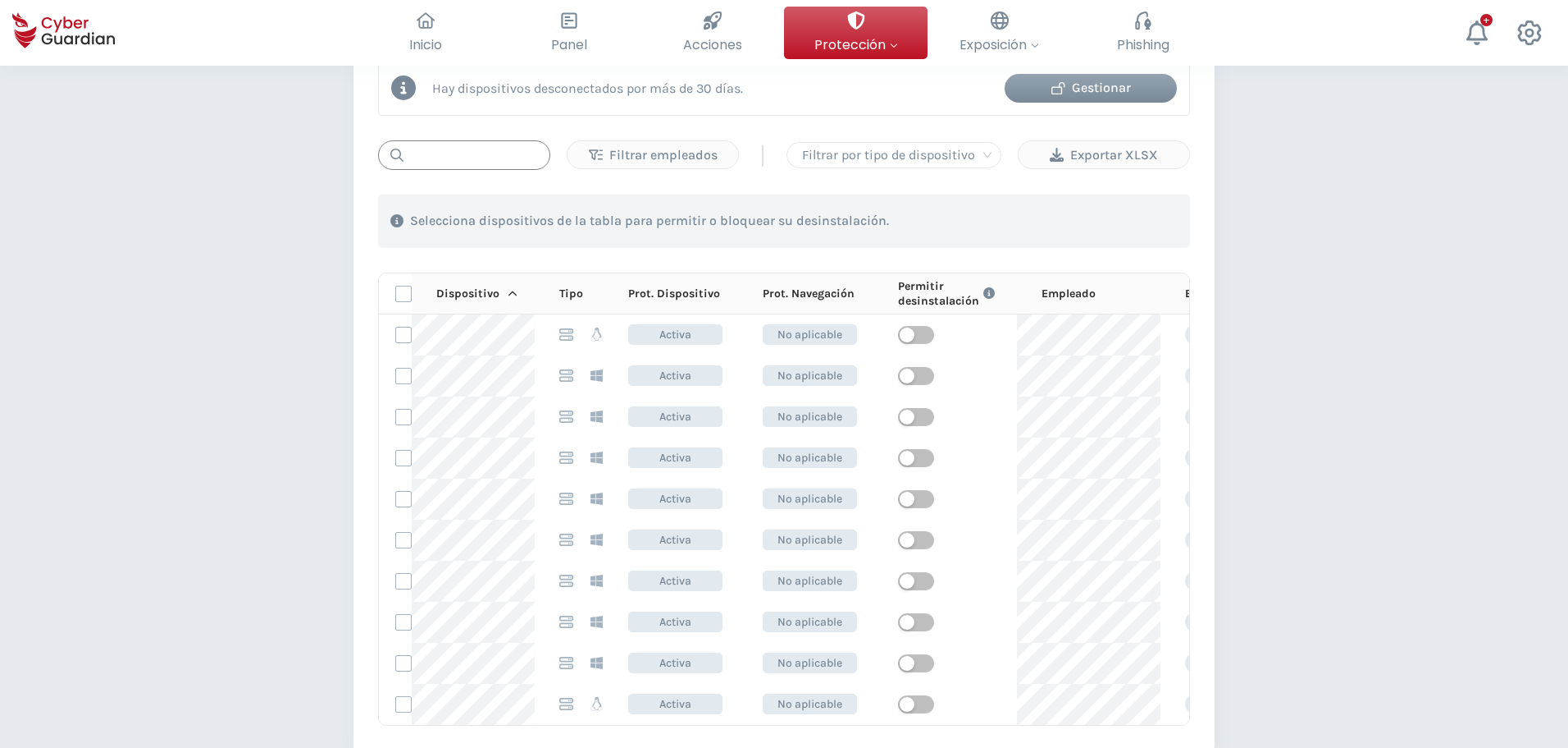
click at [450, 154] on input "text" at bounding box center [464, 154] width 172 height 29
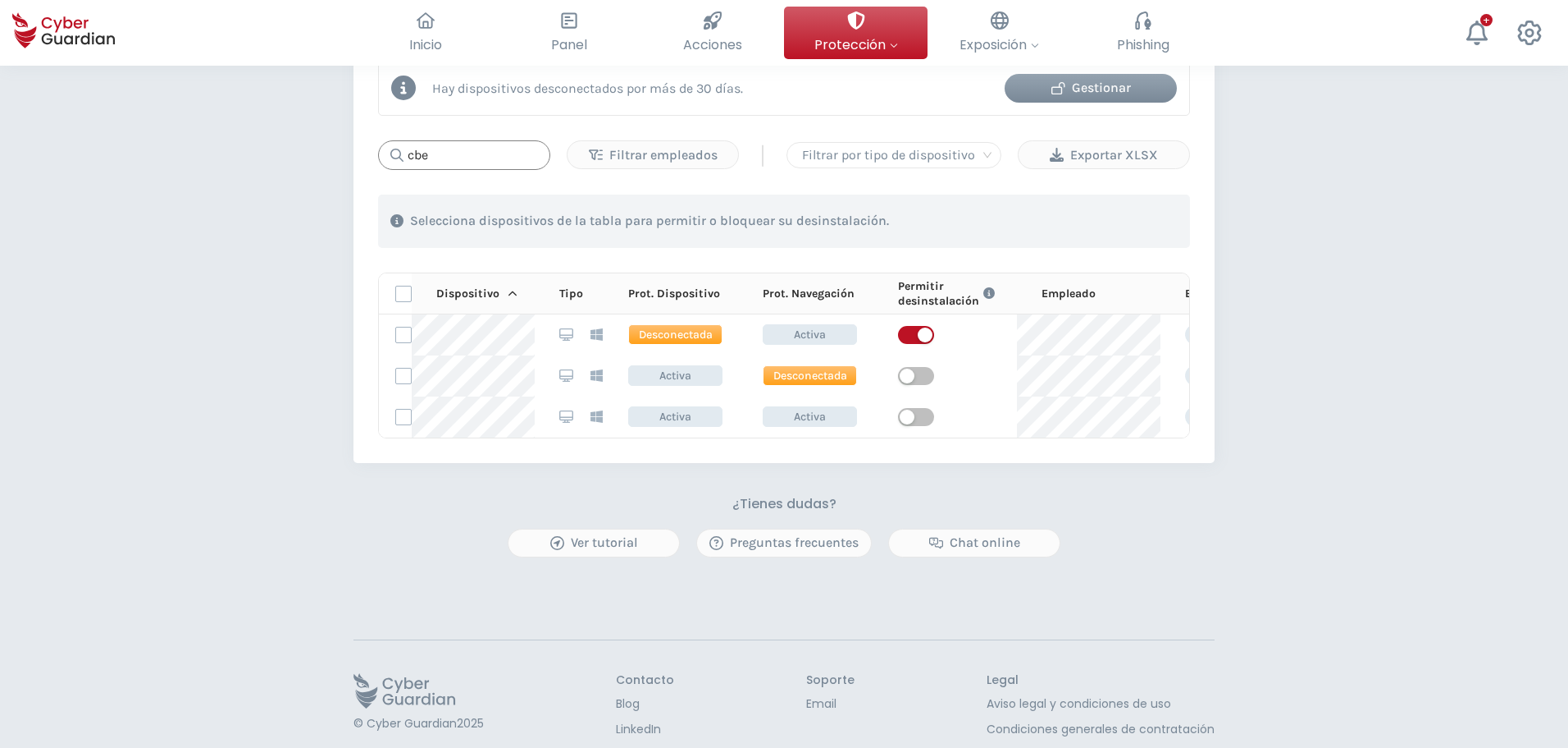
type input "cbe"
click at [1277, 517] on div "PROTECCIÓN > Seguridad de dispositivos ¿Cómo funciona? Añade empleados Instala …" at bounding box center [784, 24] width 1568 height 1577
click at [1266, 473] on div "PROTECCIÓN > Seguridad de dispositivos ¿Cómo funciona? Añade empleados Instala …" at bounding box center [784, 24] width 1568 height 1577
click at [170, 143] on div "PROTECCIÓN > Seguridad de dispositivos ¿Cómo funciona? Añade empleados Instala …" at bounding box center [784, 24] width 1568 height 1577
click at [817, 25] on button "Protección Controla tu seguridad interna Asignar protecciones Asigna las licenc…" at bounding box center [856, 33] width 143 height 53
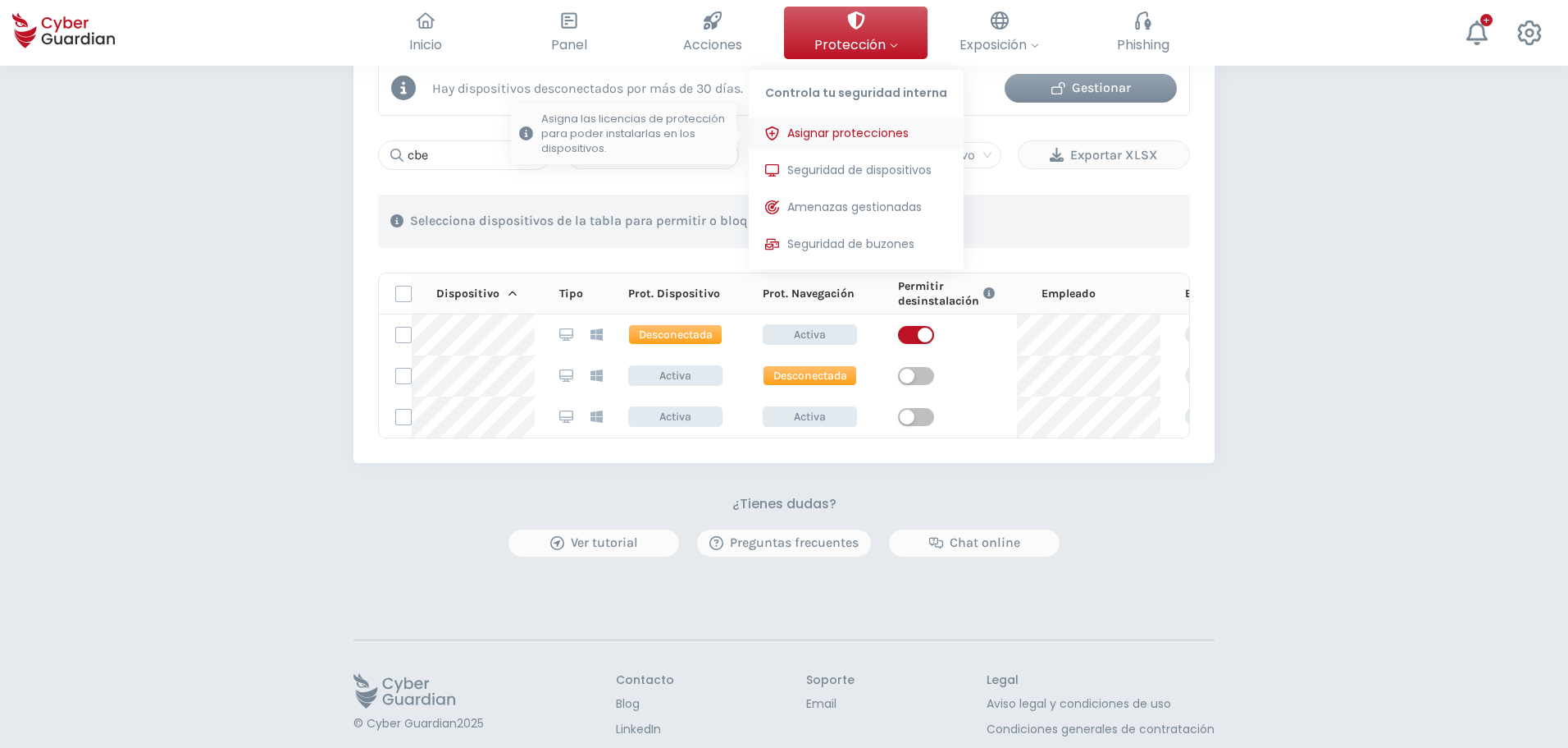
click at [849, 123] on button "Asignar protecciones Asigna las licencias de protección para poder instalarlas …" at bounding box center [856, 134] width 215 height 33
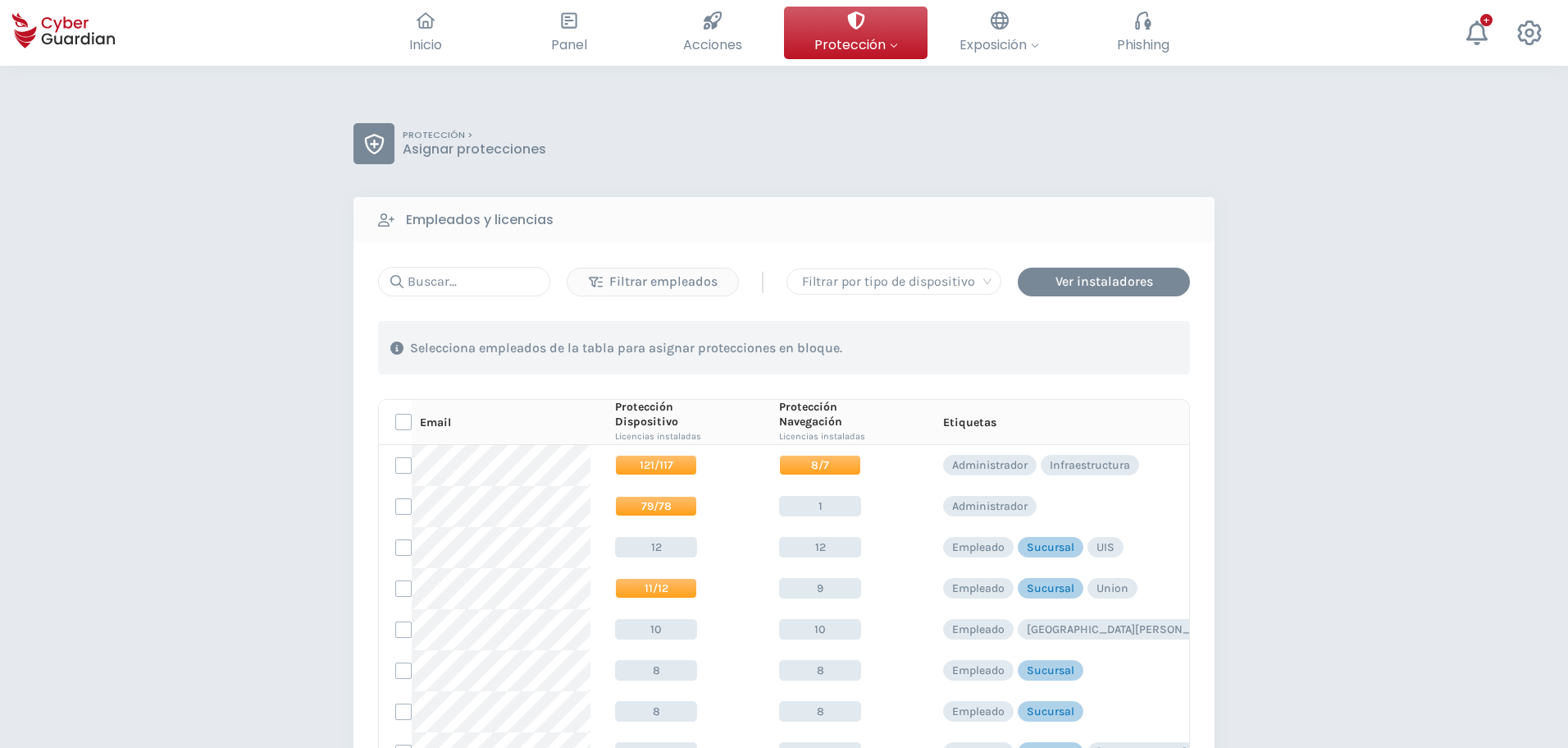
click at [1366, 512] on div "PROTECCIÓN > Asignar protecciones Empleados y licencias Filtrar empleados | Fil…" at bounding box center [784, 646] width 1568 height 1162
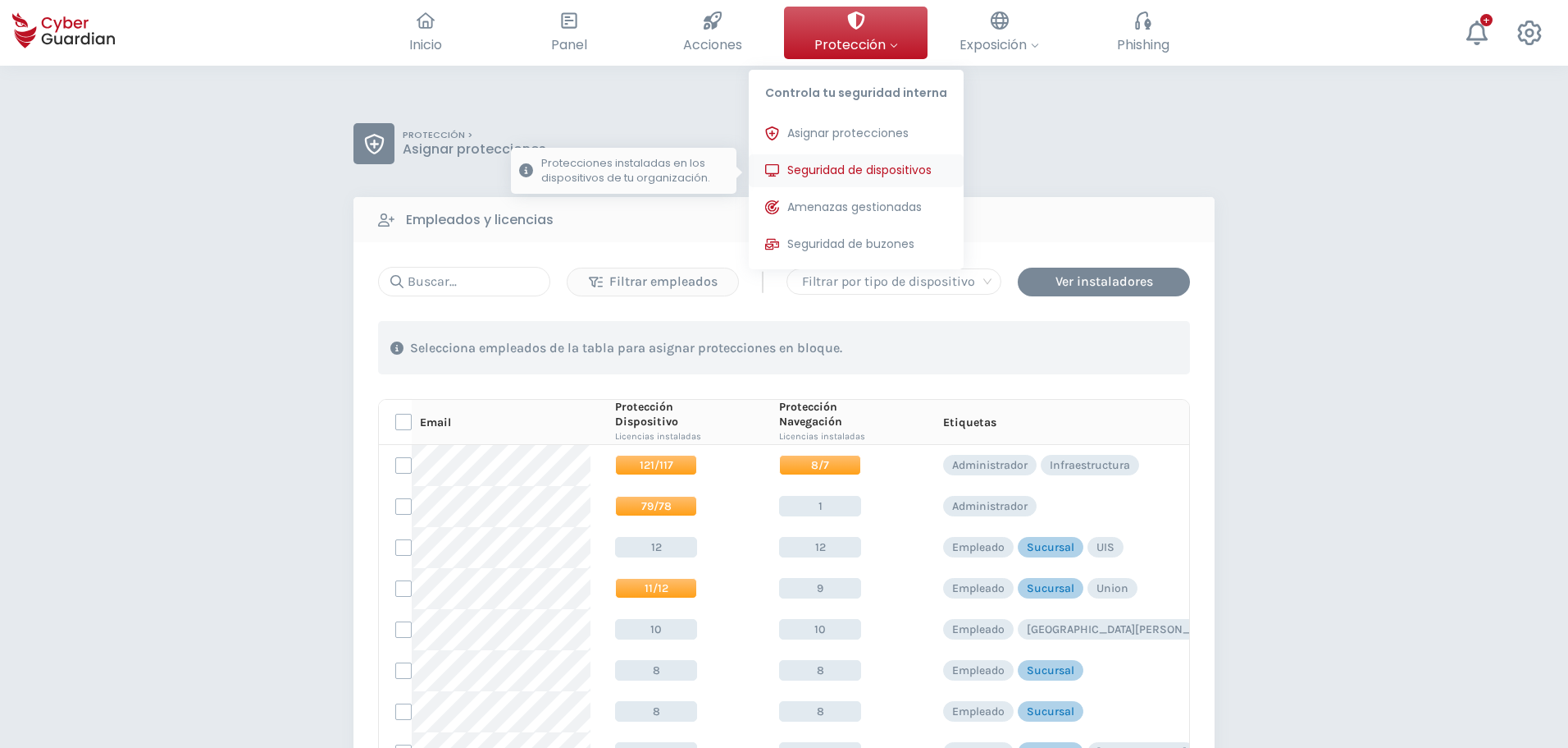
click at [868, 172] on span "Seguridad de dispositivos" at bounding box center [859, 171] width 144 height 17
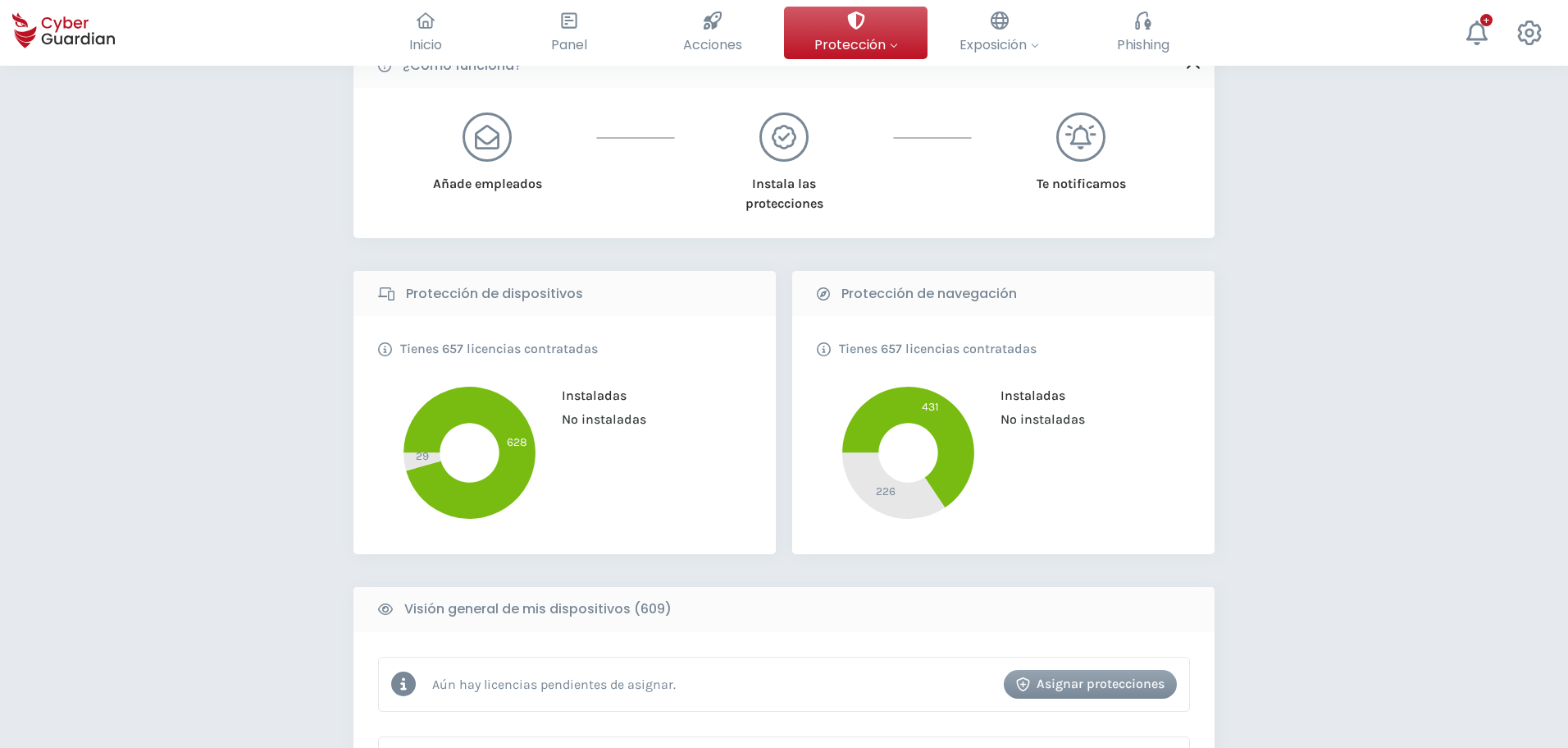
scroll to position [328, 0]
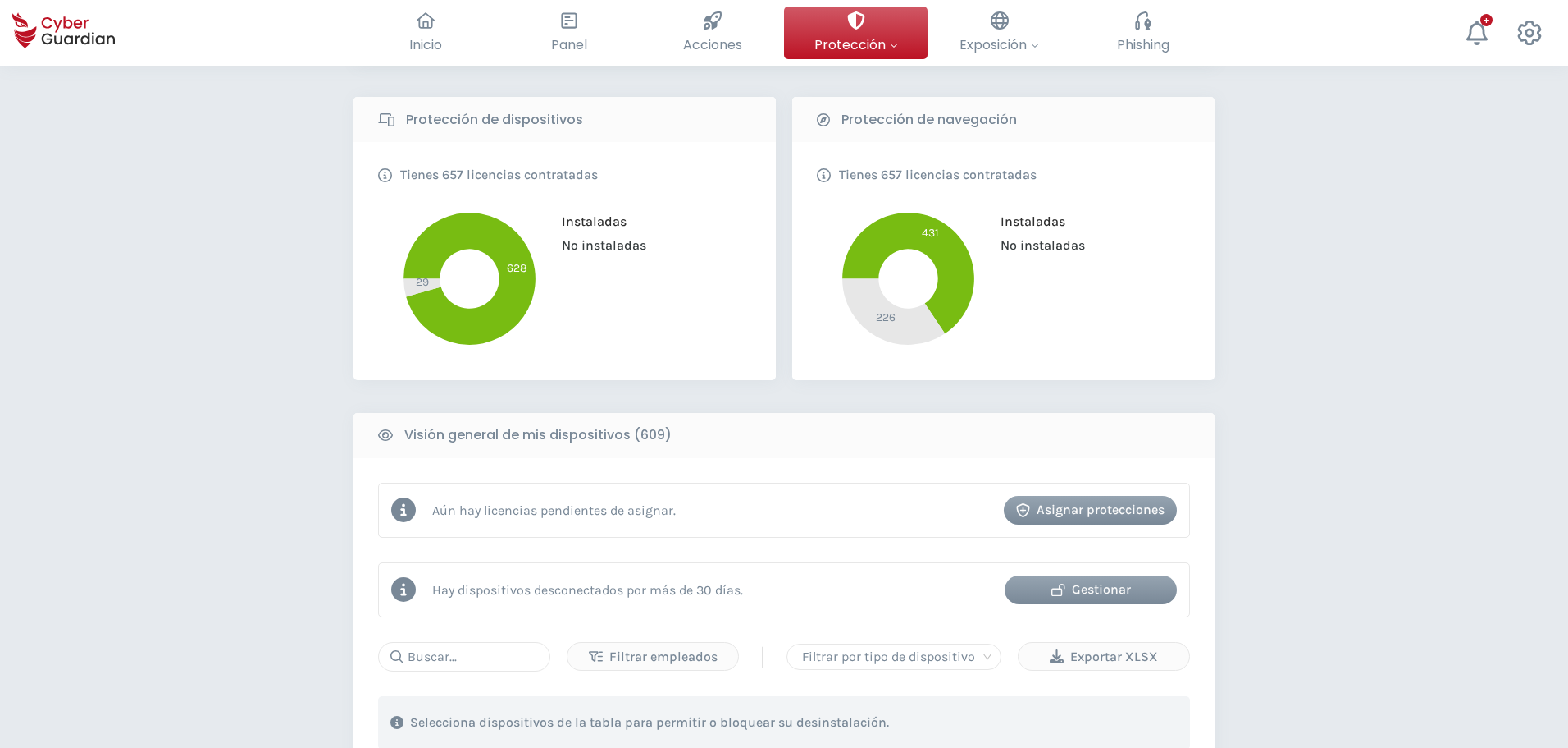
click at [1135, 589] on div "Gestionar" at bounding box center [1091, 589] width 148 height 20
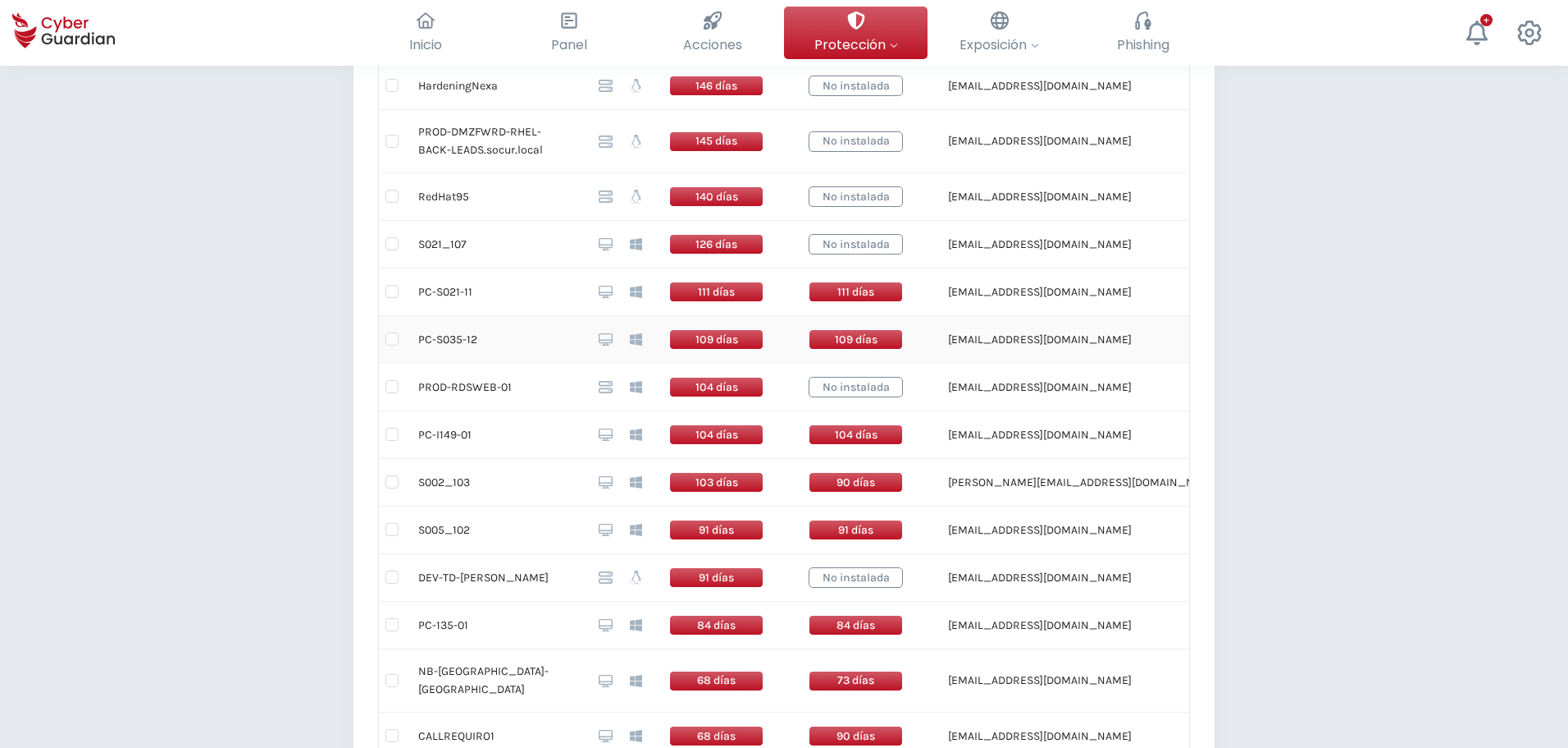
scroll to position [980, 0]
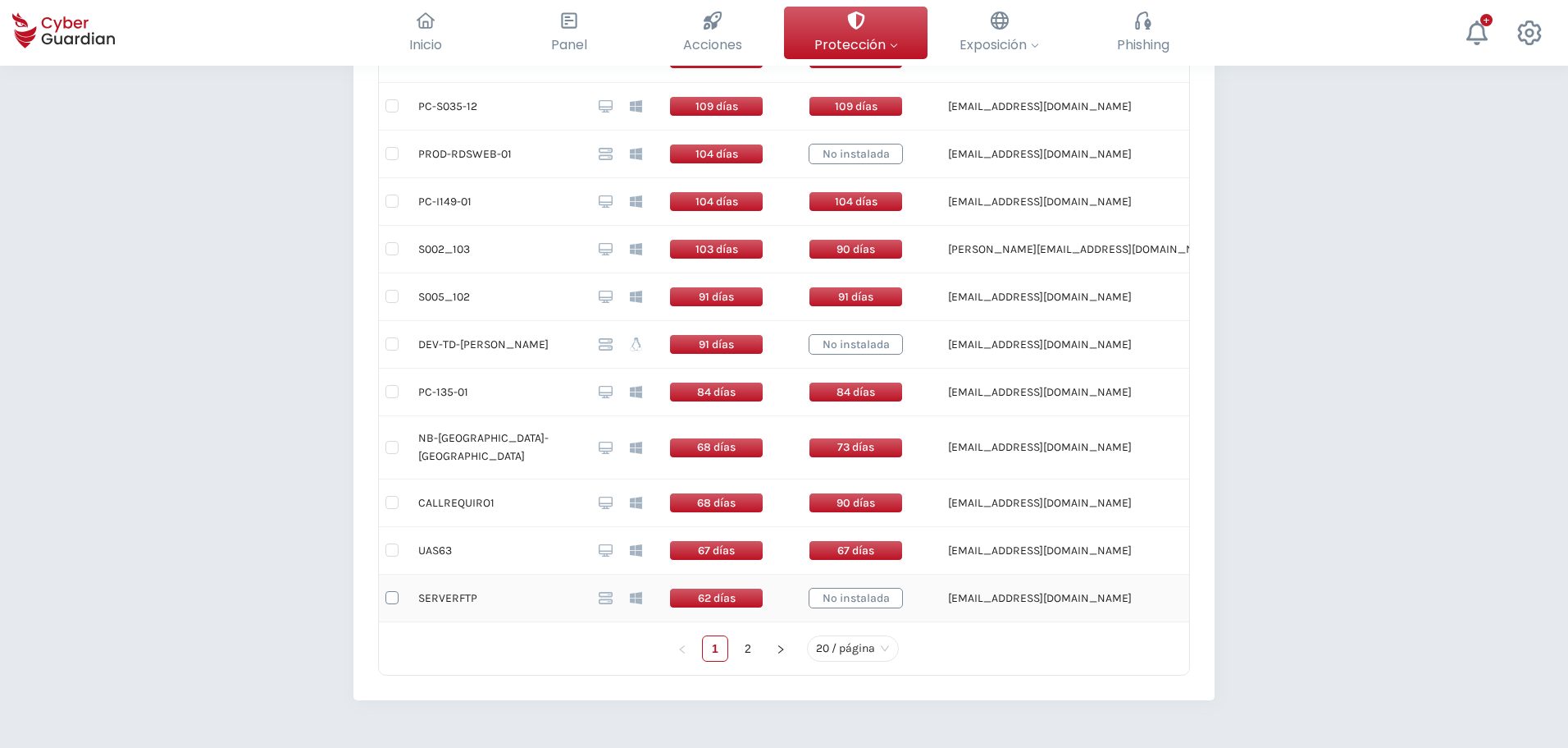
click at [391, 591] on input "checkbox" at bounding box center [392, 597] width 13 height 13
checkbox input "true"
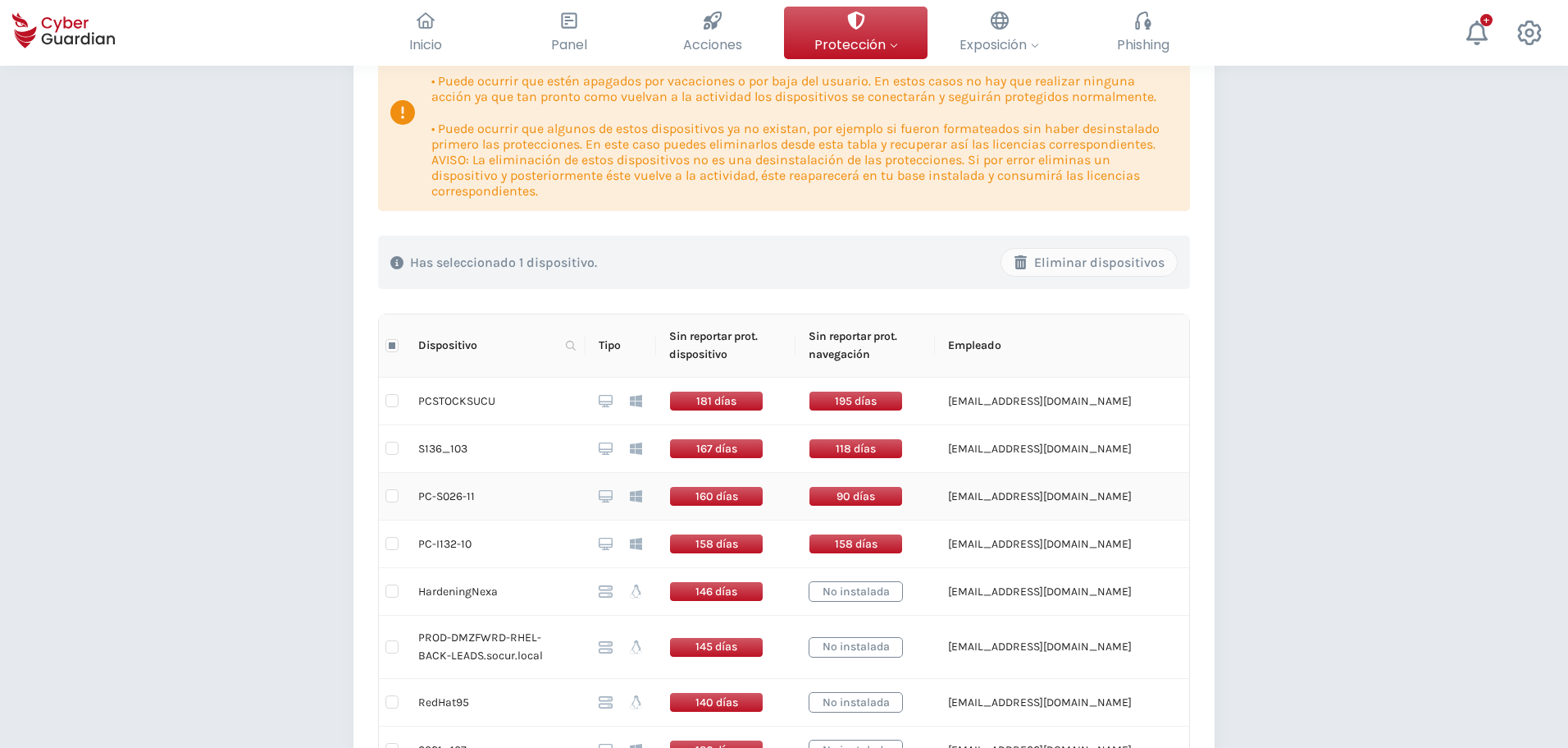
scroll to position [159, 0]
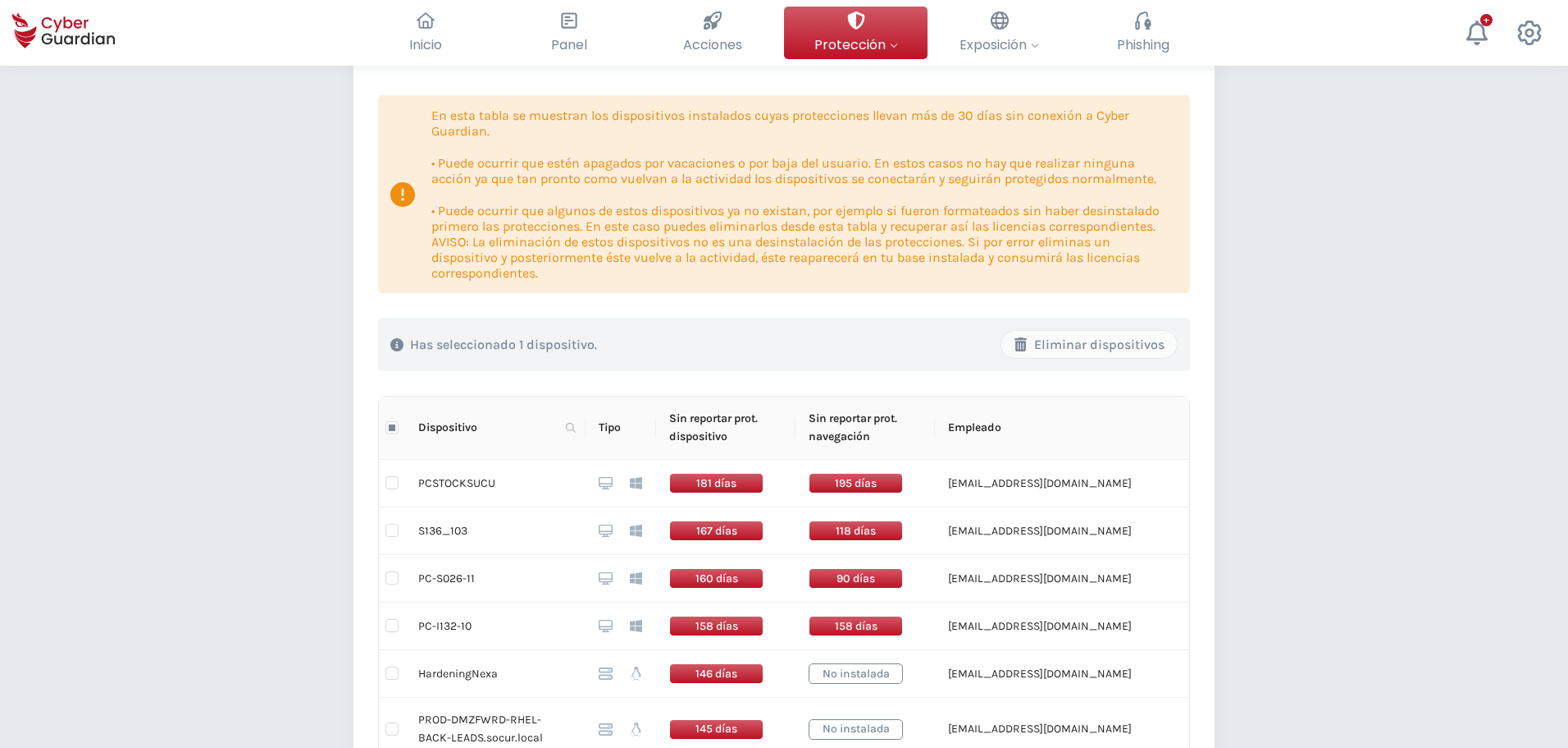
click at [725, 431] on th "Sin reportar prot. dispositivo" at bounding box center [726, 428] width 139 height 63
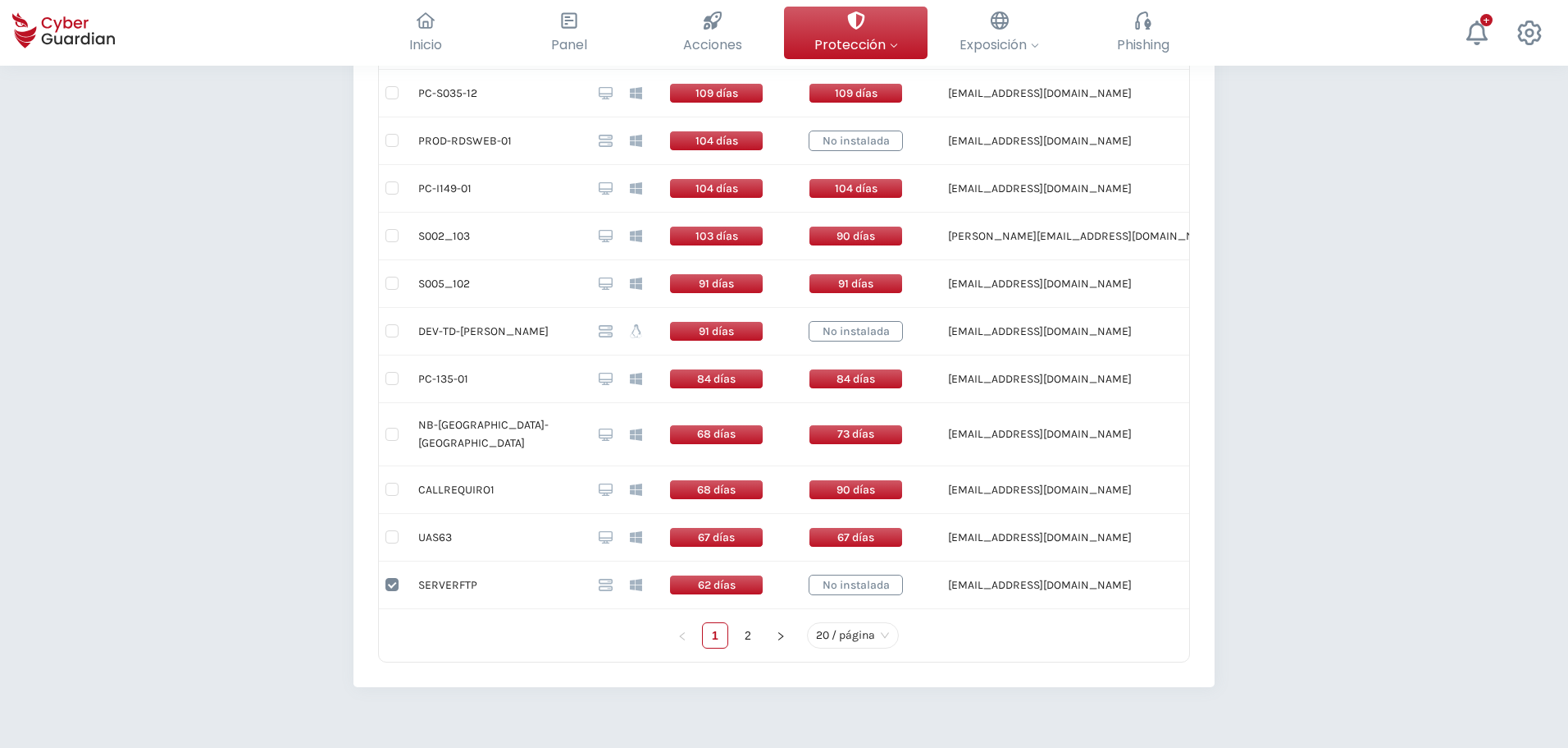
scroll to position [1206, 0]
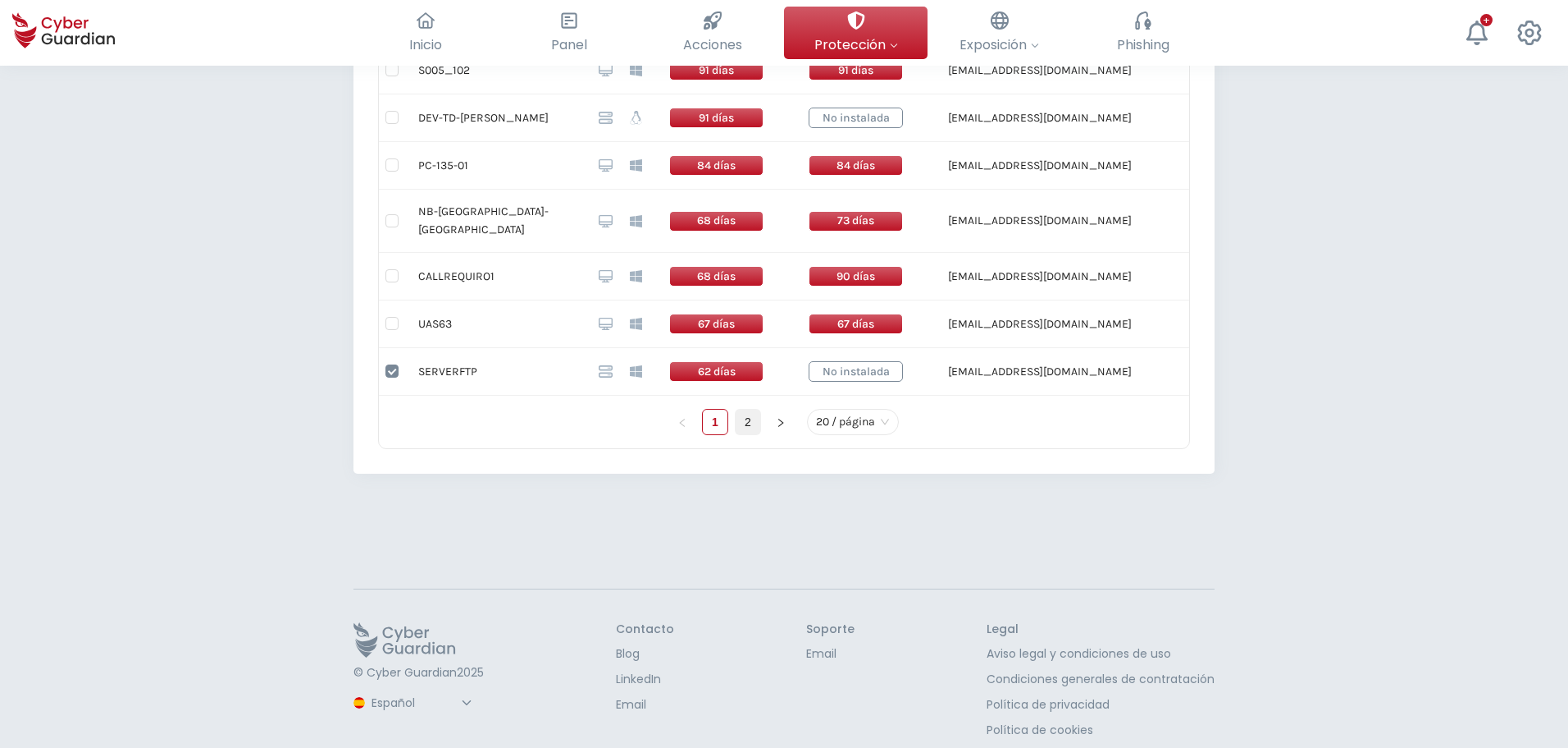
click at [752, 411] on link "2" at bounding box center [748, 422] width 24 height 24
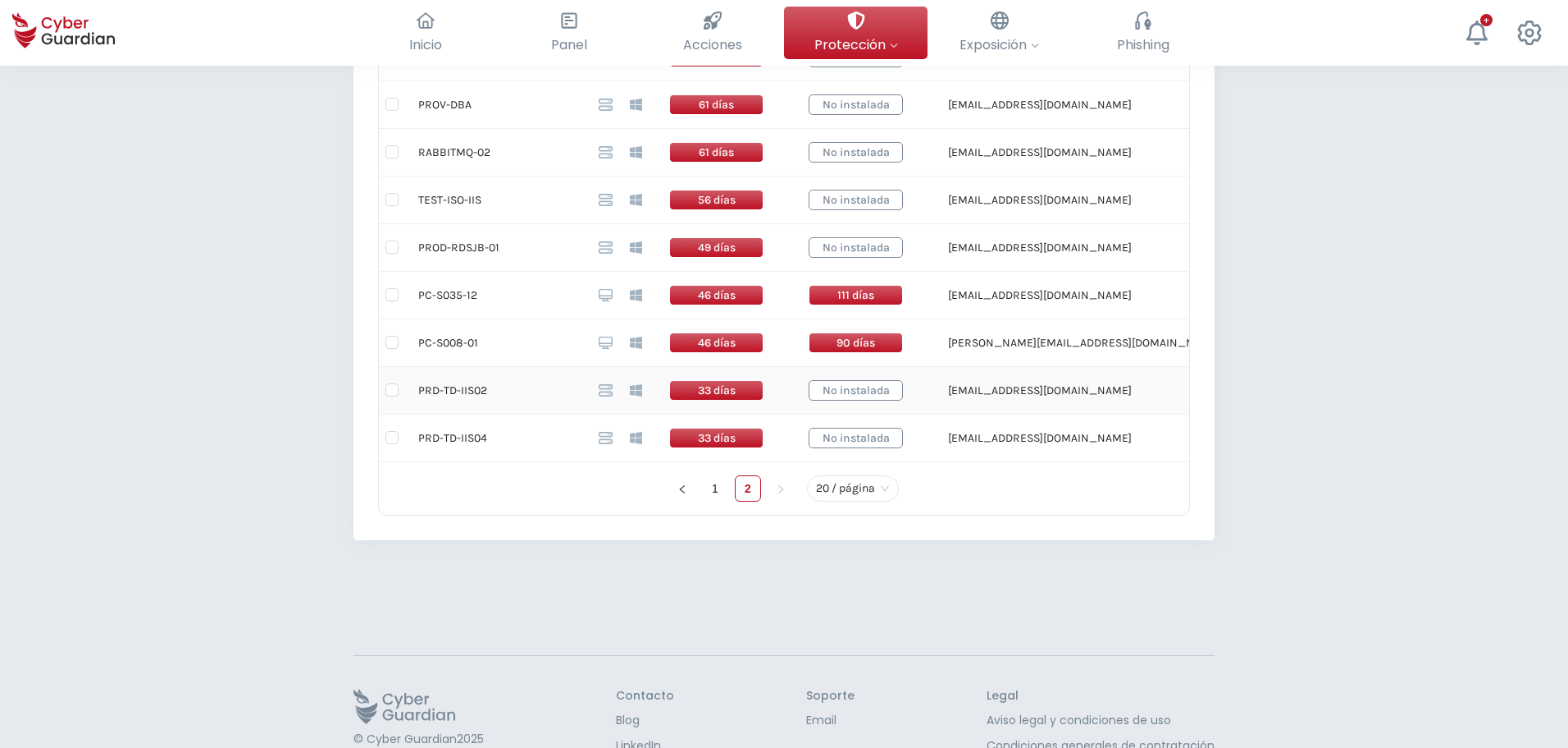
scroll to position [550, 0]
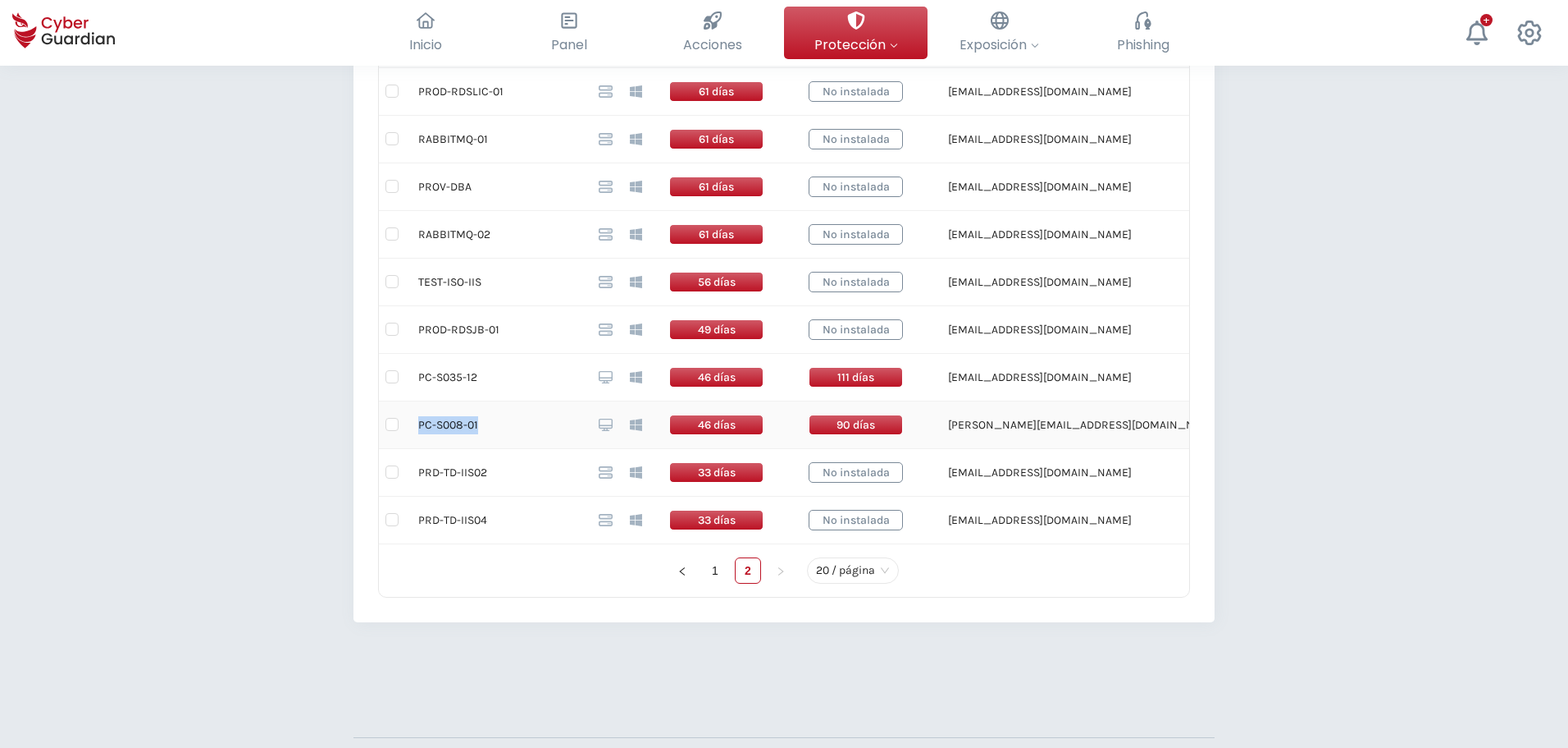
drag, startPoint x: 415, startPoint y: 424, endPoint x: 507, endPoint y: 431, distance: 92.3
click at [507, 431] on td "PC-S008-01" at bounding box center [495, 425] width 181 height 48
drag, startPoint x: 755, startPoint y: 421, endPoint x: 679, endPoint y: 422, distance: 76.0
click at [679, 422] on tr "PC-S008-01 46 días 90 días [PERSON_NAME][EMAIL_ADDRESS][DOMAIN_NAME]" at bounding box center [806, 425] width 855 height 48
drag, startPoint x: 484, startPoint y: 382, endPoint x: 423, endPoint y: 387, distance: 61.2
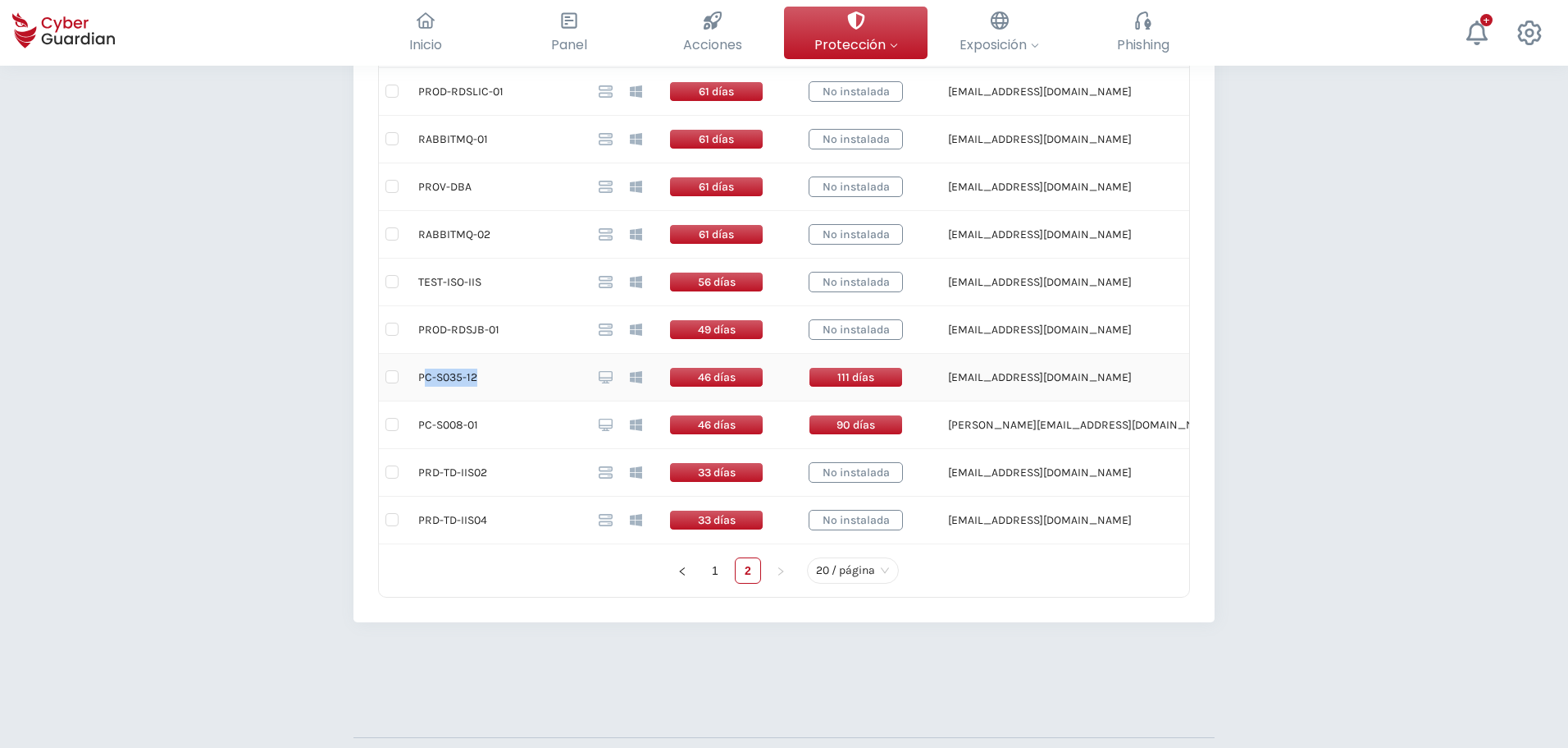
click at [423, 387] on td "PC-S035-12" at bounding box center [495, 377] width 181 height 48
drag, startPoint x: 878, startPoint y: 381, endPoint x: 922, endPoint y: 384, distance: 44.1
click at [903, 382] on span "111 días" at bounding box center [856, 377] width 94 height 21
drag, startPoint x: 818, startPoint y: 397, endPoint x: 708, endPoint y: 375, distance: 112.2
click at [708, 375] on td "46 días" at bounding box center [726, 377] width 139 height 48
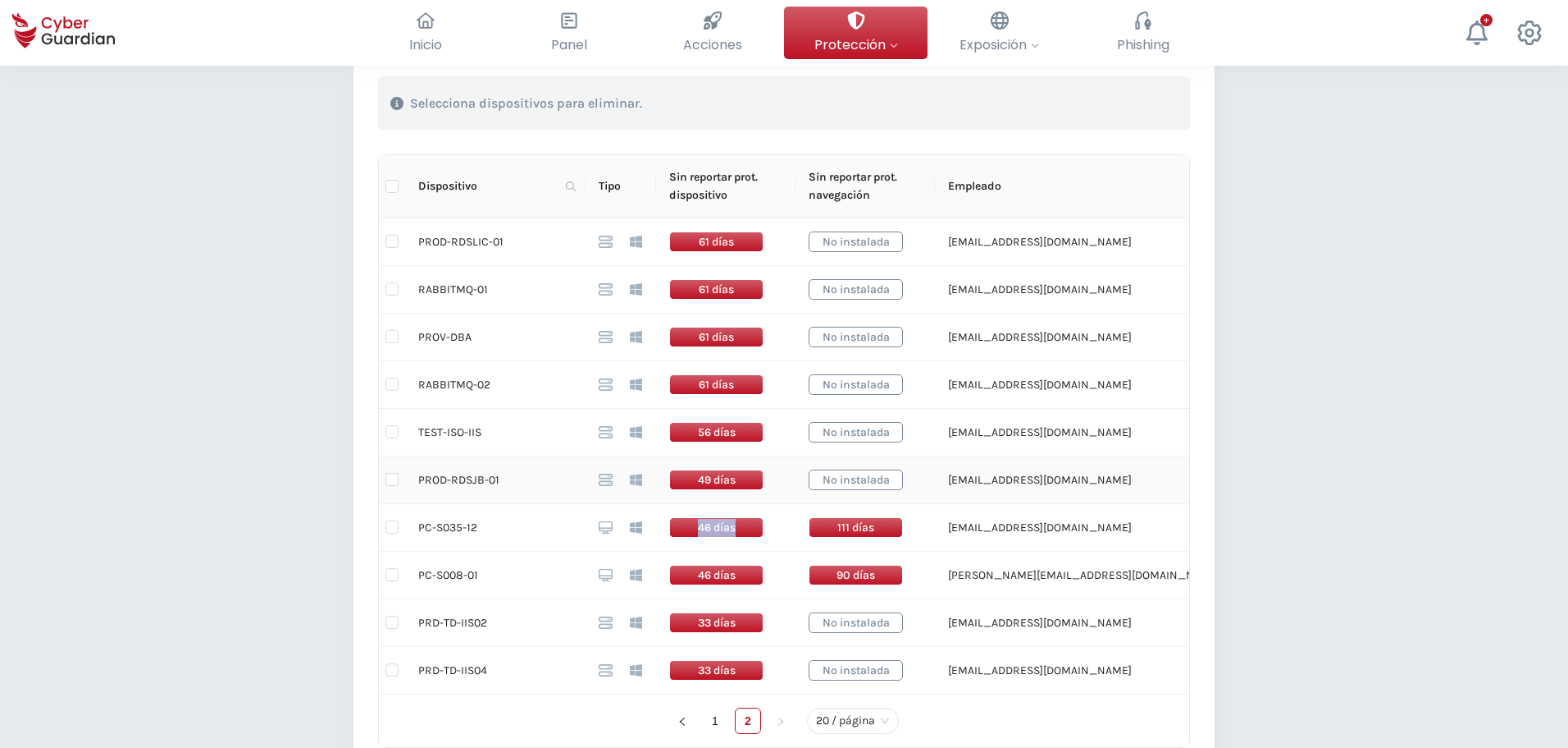
scroll to position [386, 0]
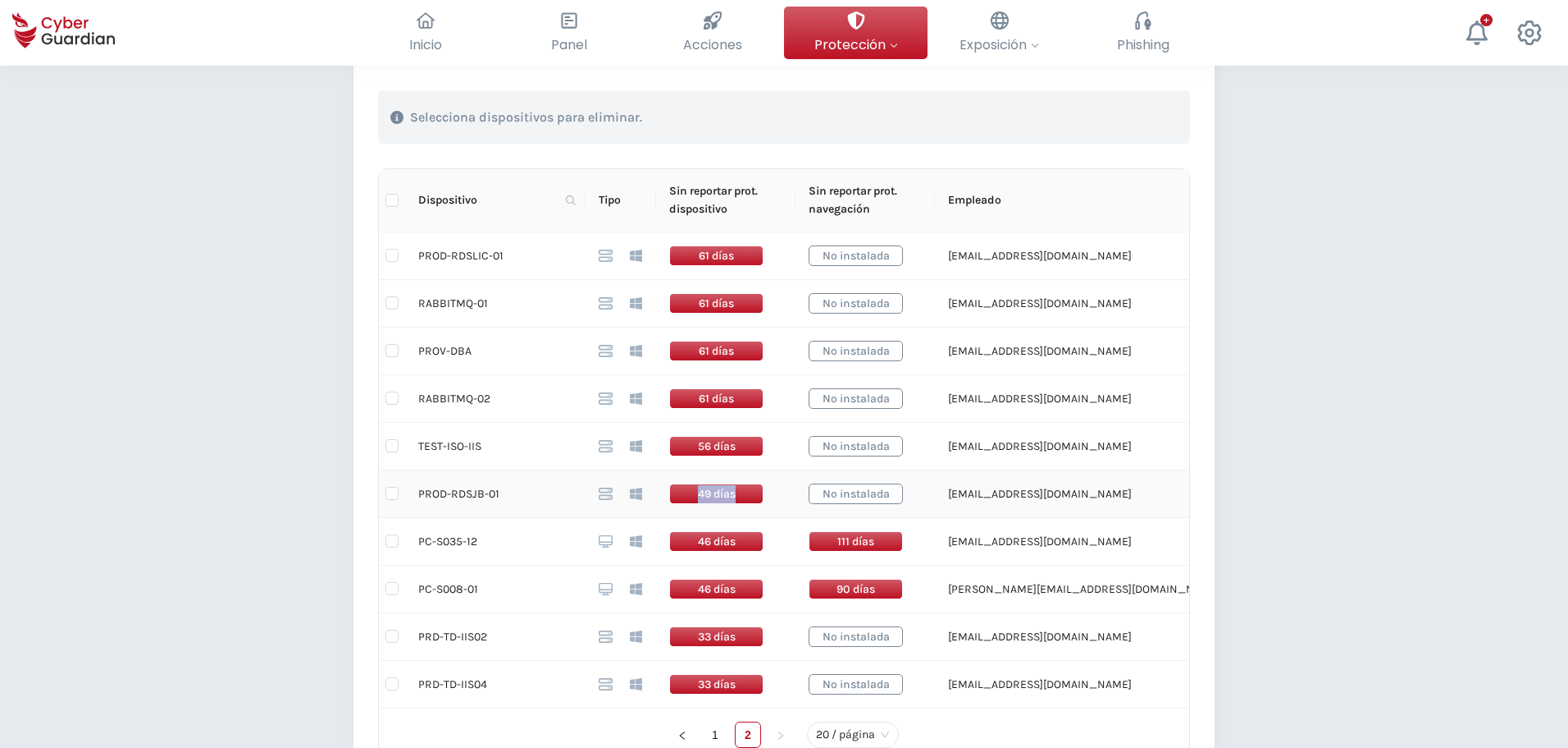
drag, startPoint x: 799, startPoint y: 499, endPoint x: 703, endPoint y: 494, distance: 96.1
click at [703, 494] on td "49 días" at bounding box center [726, 494] width 139 height 48
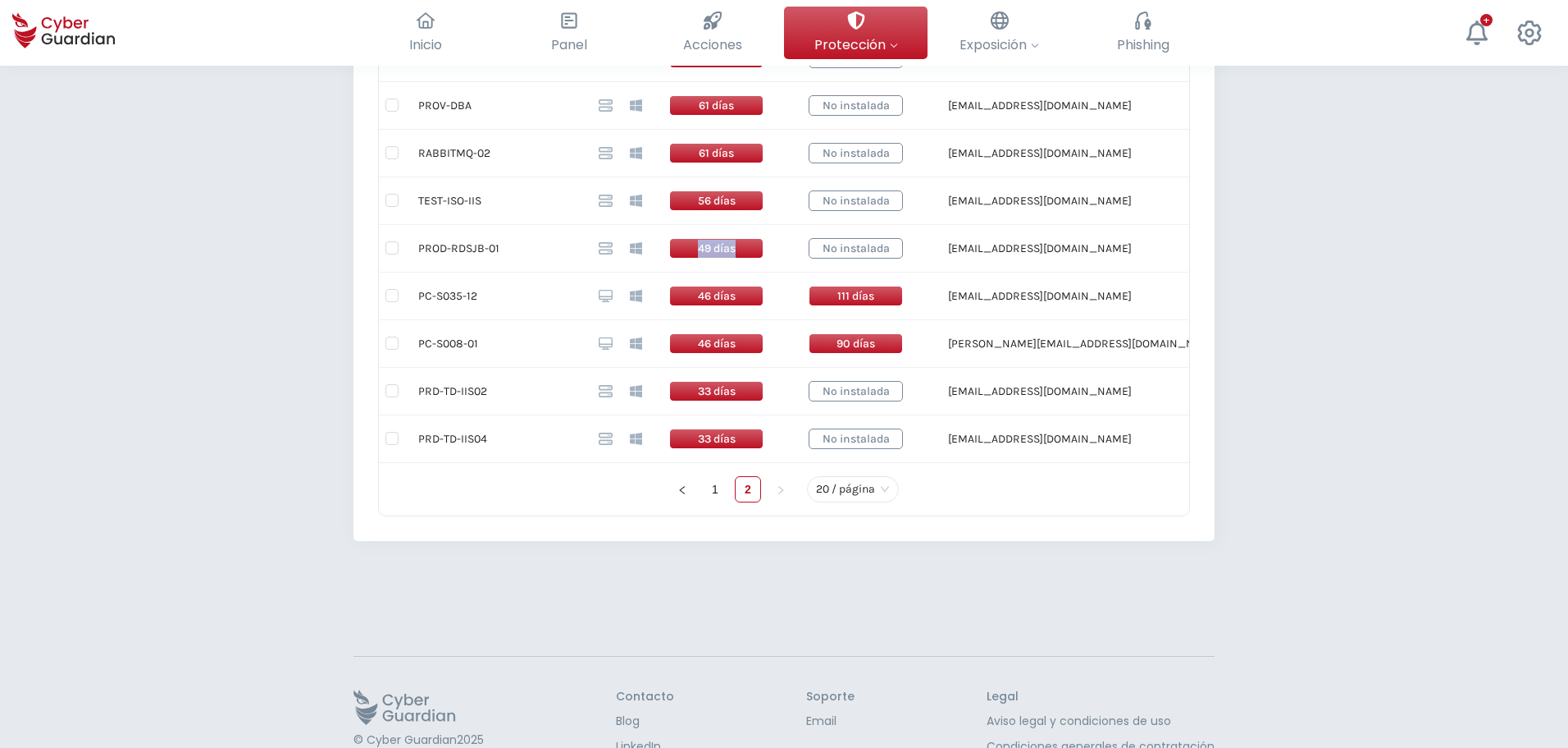
scroll to position [633, 0]
click at [709, 487] on link "1" at bounding box center [716, 488] width 24 height 24
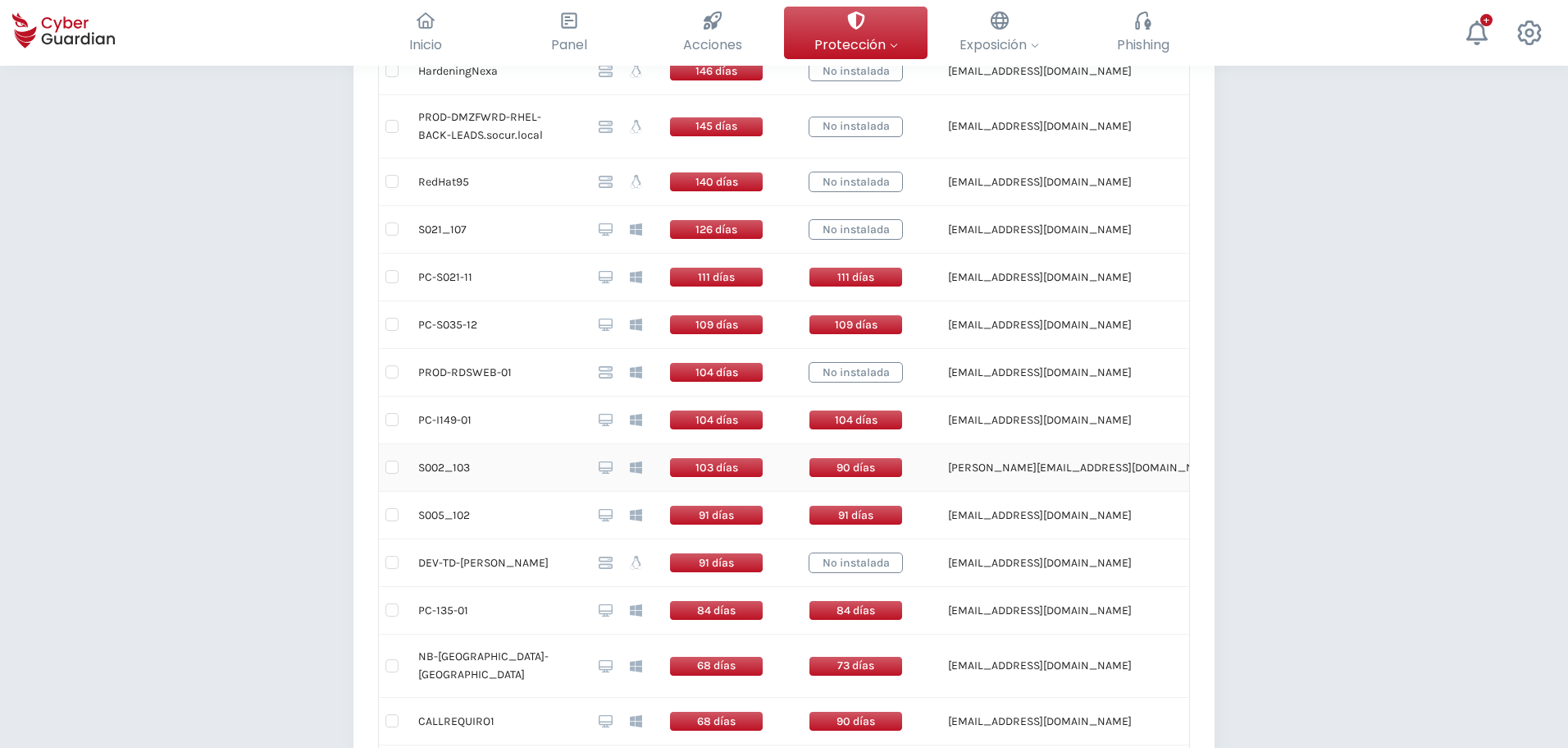
scroll to position [1206, 0]
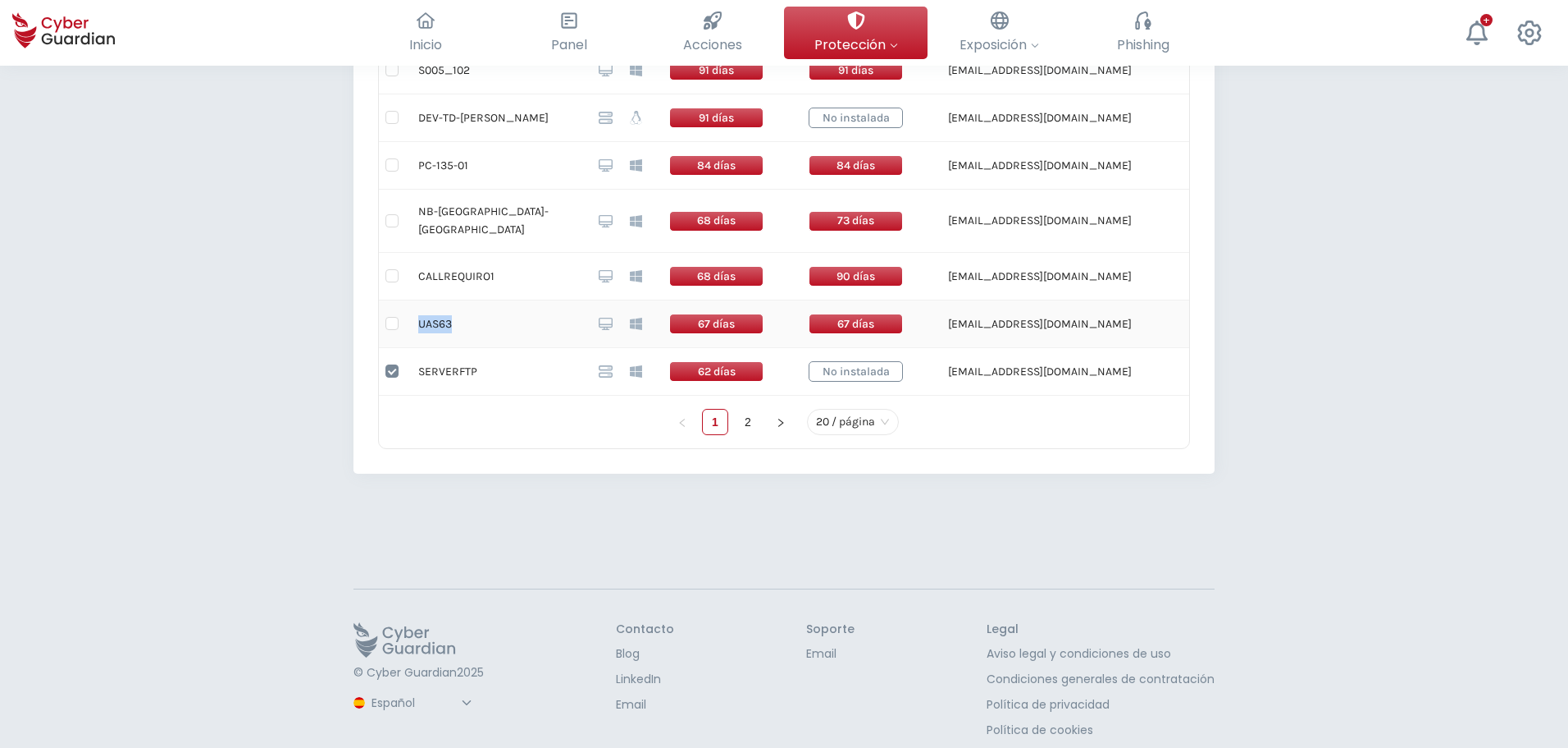
drag, startPoint x: 459, startPoint y: 315, endPoint x: 409, endPoint y: 315, distance: 50.0
click at [409, 315] on td "UAS63" at bounding box center [495, 324] width 181 height 48
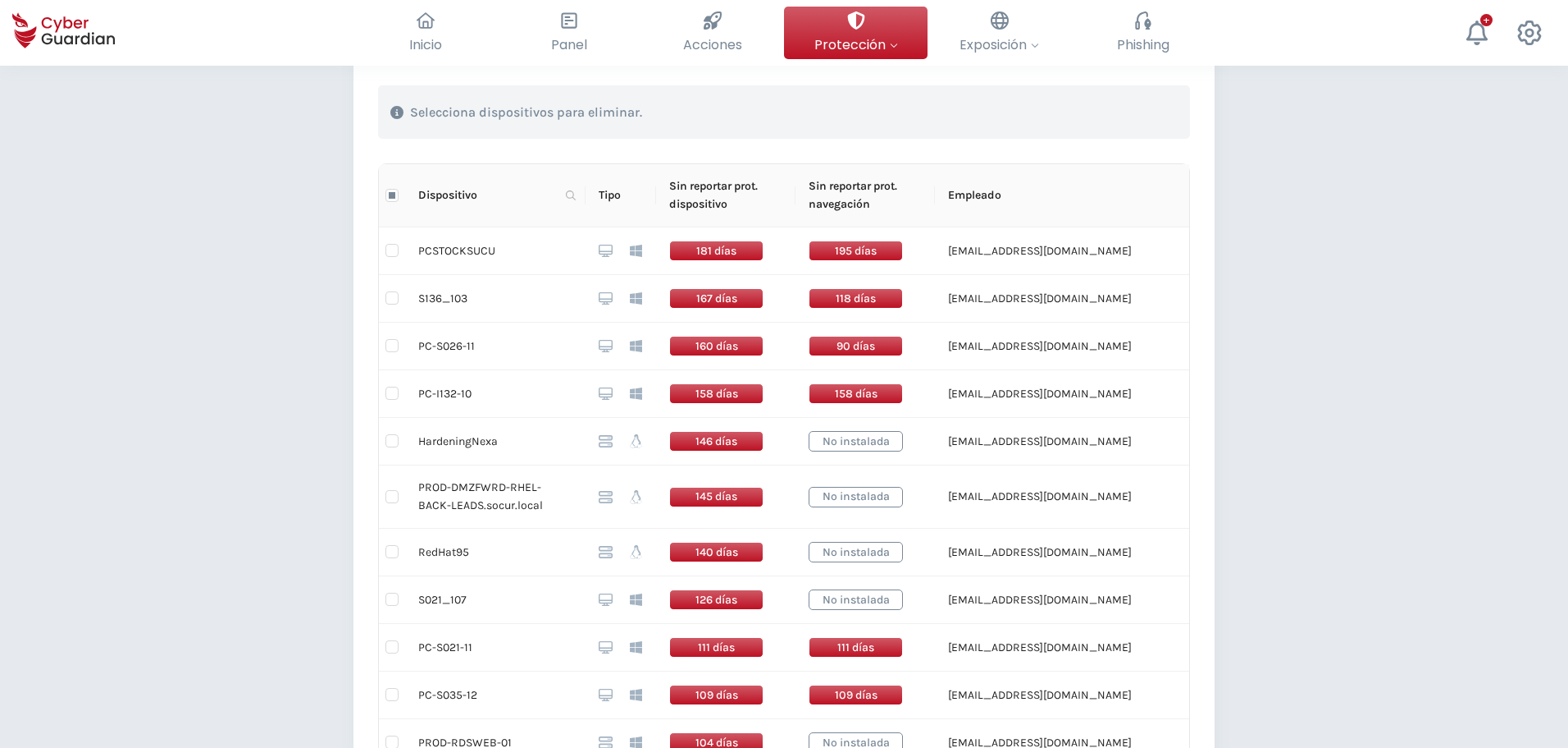
scroll to position [385, 0]
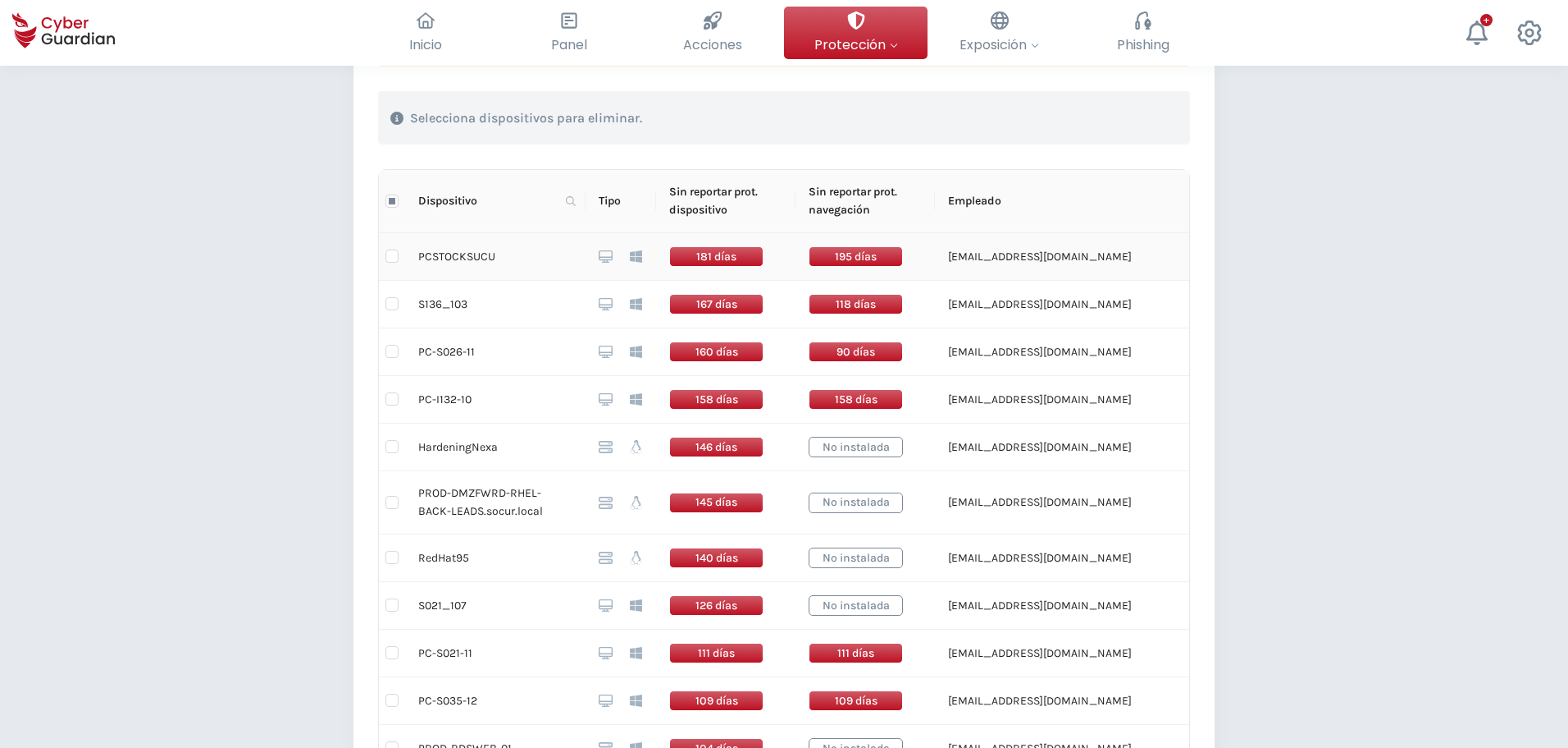
click at [448, 255] on td "PCSTOCKSUCU" at bounding box center [495, 256] width 181 height 48
click at [1467, 28] on icon at bounding box center [1478, 33] width 24 height 24
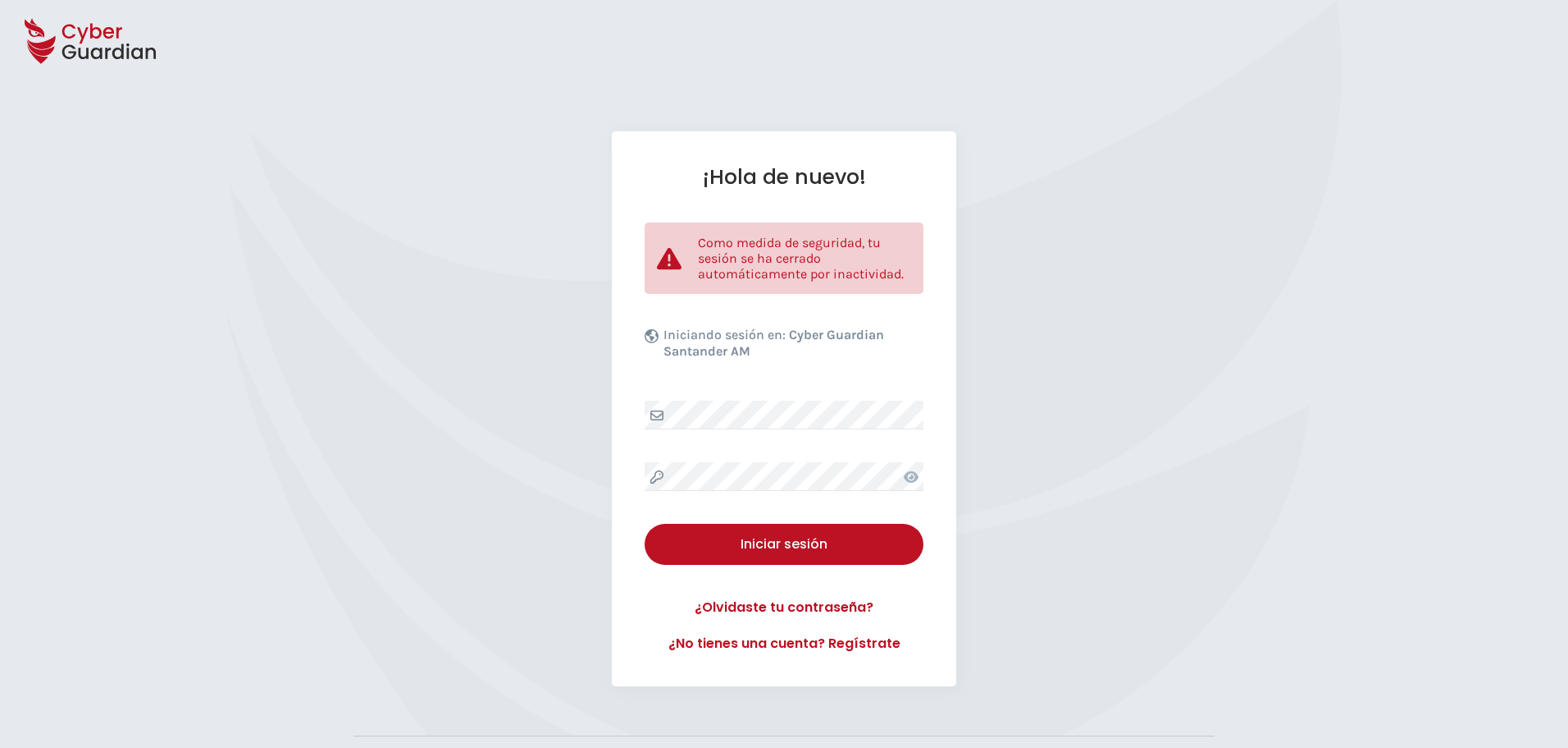
click at [1094, 401] on div "¡Hola de nuevo! Como medida de seguridad, tu sesión se ha cerrado automáticamen…" at bounding box center [784, 408] width 1568 height 555
